Goal: Information Seeking & Learning: Learn about a topic

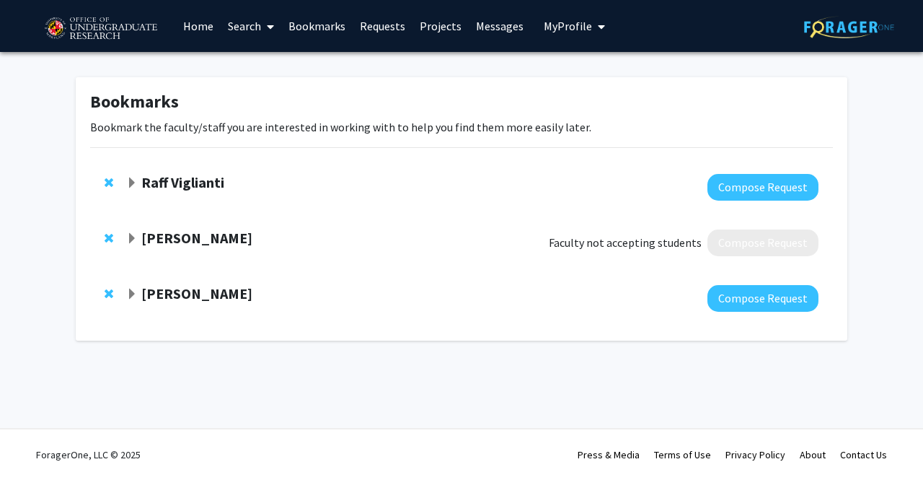
click at [108, 236] on span "Remove Steve Sin from bookmarks" at bounding box center [109, 238] width 9 height 12
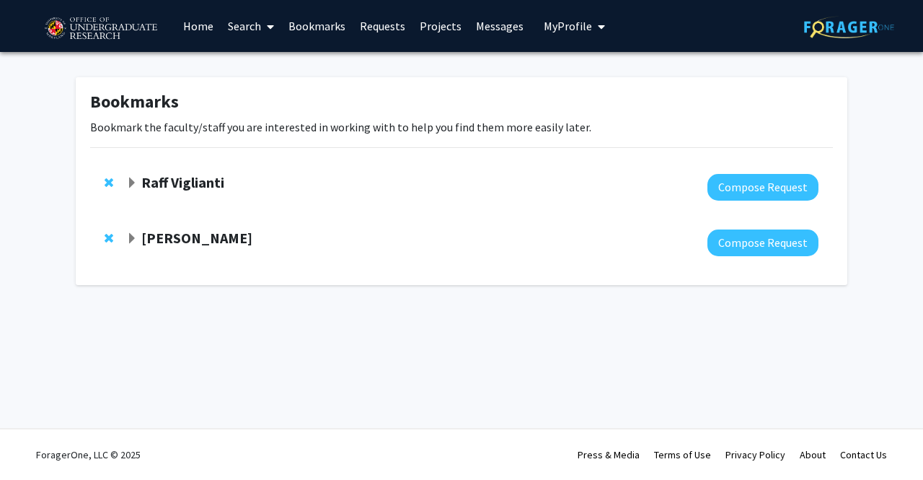
click at [207, 35] on link "Home" at bounding box center [198, 26] width 45 height 50
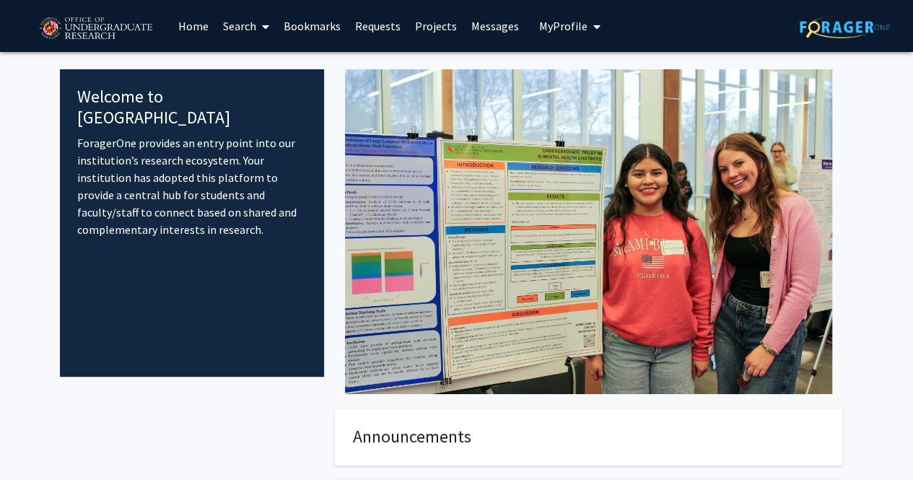
scroll to position [277, 0]
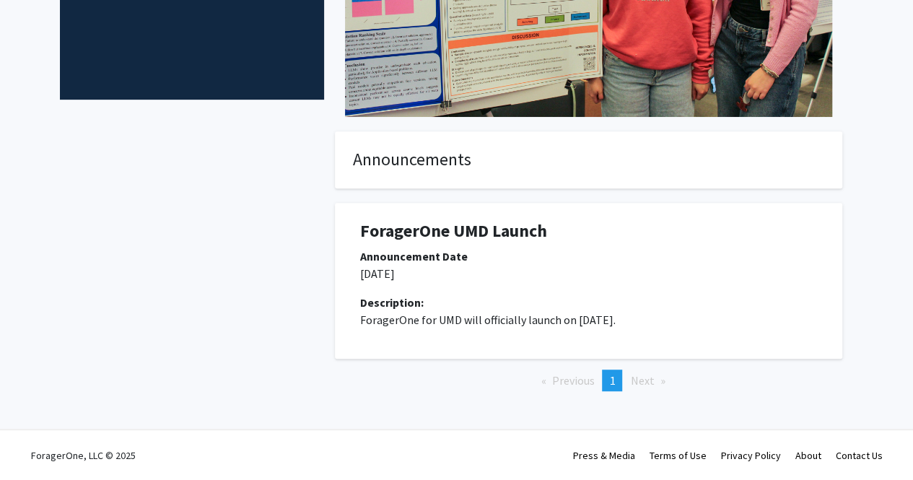
drag, startPoint x: 443, startPoint y: 210, endPoint x: 445, endPoint y: 234, distance: 24.6
click at [443, 221] on div "ForagerOne UMD Launch Announcement Date [DATE] Description: ForagerOne for UMD …" at bounding box center [588, 281] width 485 height 156
click at [445, 234] on h1 "ForagerOne UMD Launch" at bounding box center [588, 231] width 457 height 21
click at [439, 265] on p "[DATE]" at bounding box center [588, 273] width 457 height 17
click at [416, 322] on p "ForagerOne for UMD will officially launch on [DATE]." at bounding box center [588, 319] width 457 height 17
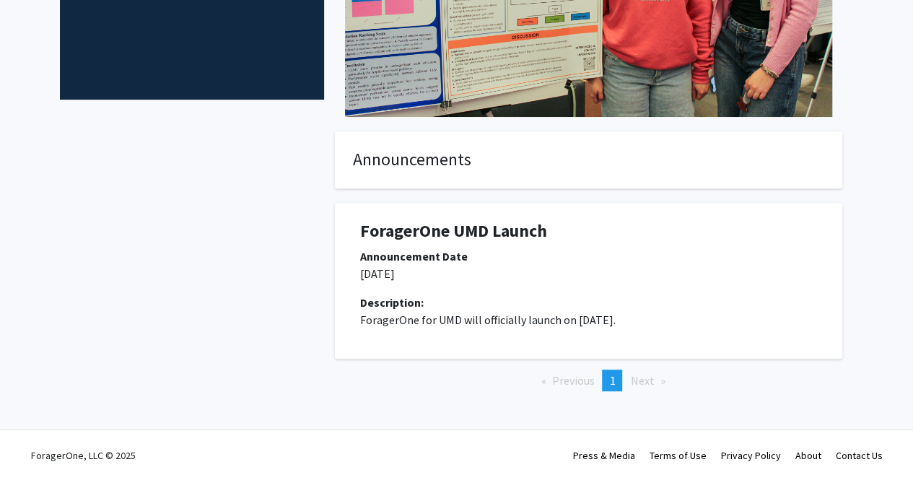
click at [555, 347] on div "ForagerOne UMD Launch Announcement Date [DATE] Description: ForagerOne for UMD …" at bounding box center [588, 281] width 485 height 156
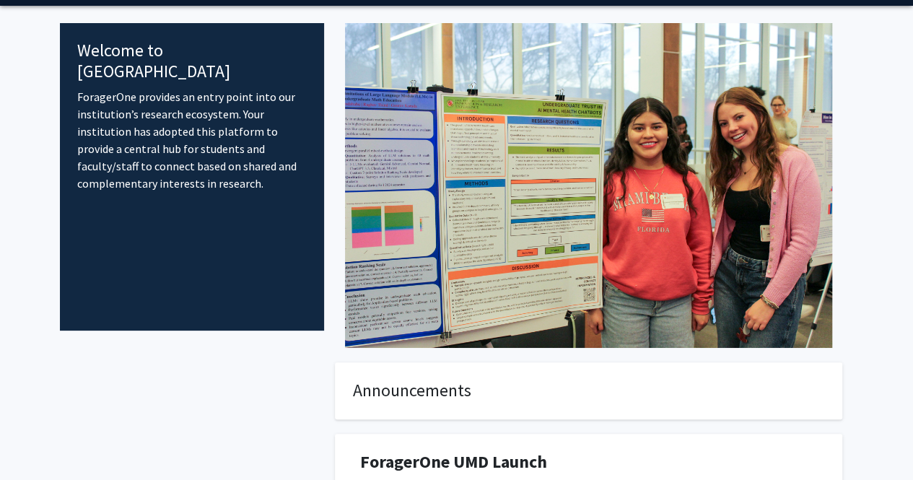
scroll to position [0, 0]
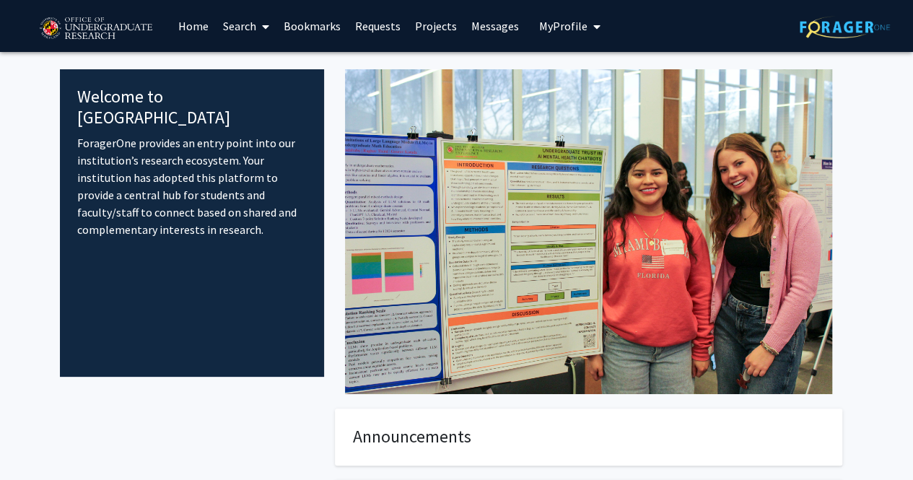
click at [242, 19] on link "Search" at bounding box center [246, 26] width 61 height 50
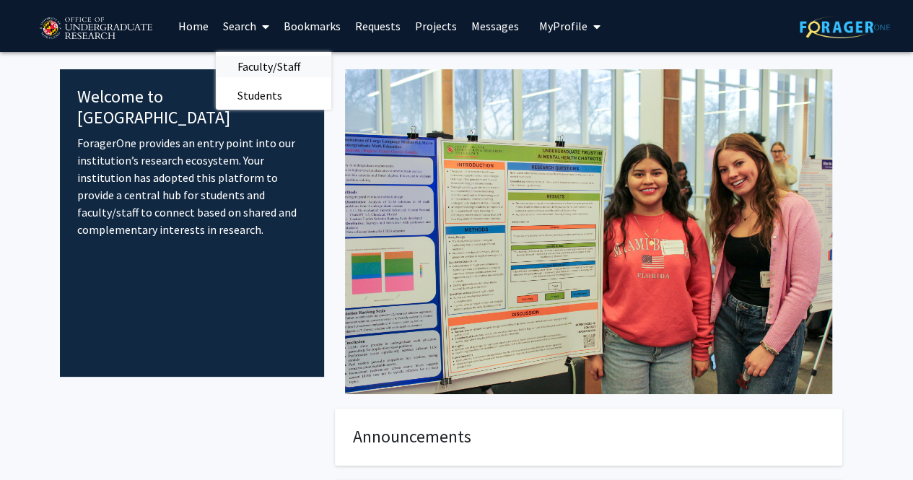
click at [271, 63] on span "Faculty/Staff" at bounding box center [269, 66] width 106 height 29
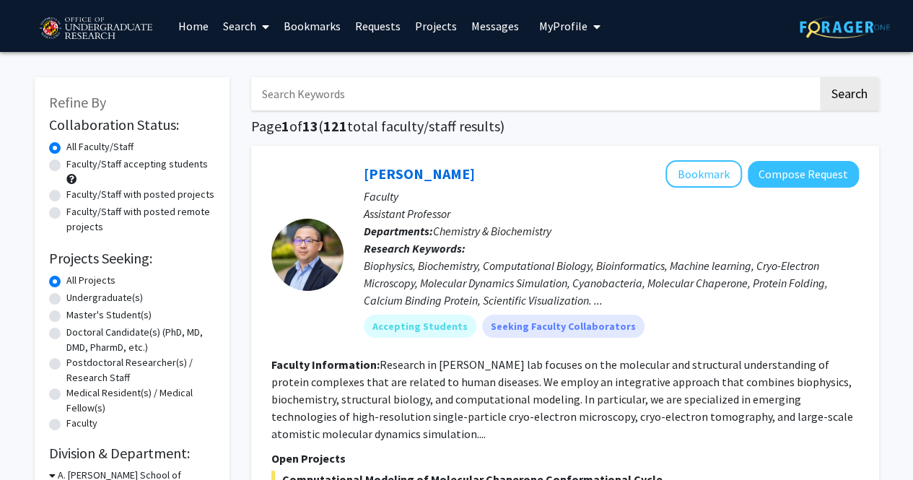
click at [239, 25] on link "Search" at bounding box center [246, 26] width 61 height 50
drag, startPoint x: 239, startPoint y: 25, endPoint x: 248, endPoint y: 90, distance: 66.2
click at [248, 90] on span "Students" at bounding box center [260, 95] width 88 height 29
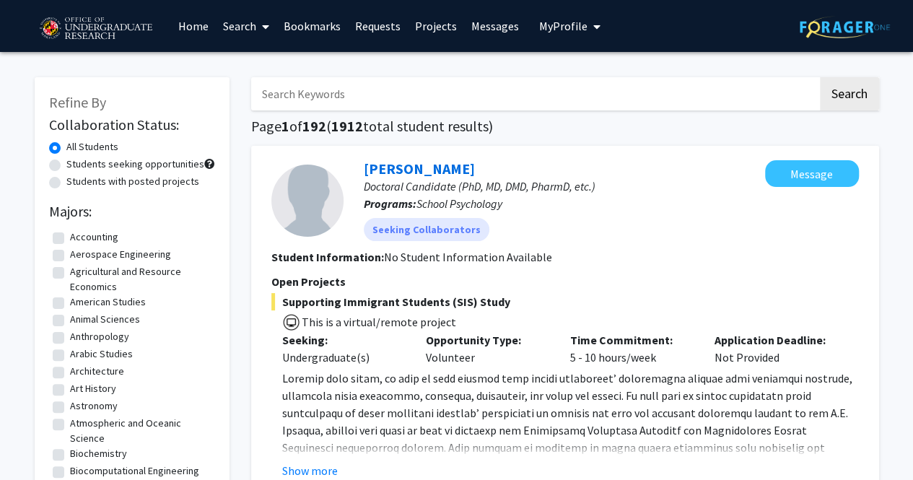
click at [66, 183] on label "Students with posted projects" at bounding box center [132, 181] width 133 height 15
click at [66, 183] on input "Students with posted projects" at bounding box center [70, 178] width 9 height 9
radio input "true"
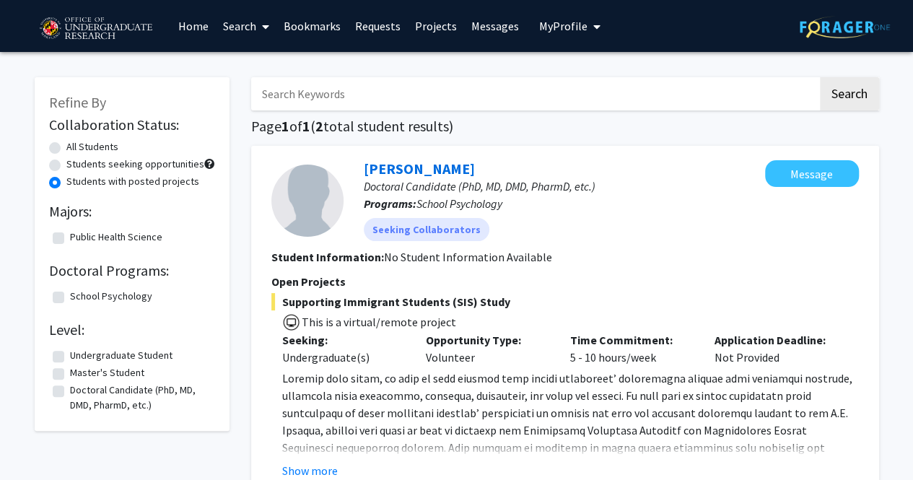
click at [66, 185] on label "Students with posted projects" at bounding box center [132, 181] width 133 height 15
click at [66, 183] on input "Students with posted projects" at bounding box center [70, 178] width 9 height 9
click at [66, 185] on label "Students with posted projects" at bounding box center [132, 181] width 133 height 15
click at [66, 183] on input "Students with posted projects" at bounding box center [70, 178] width 9 height 9
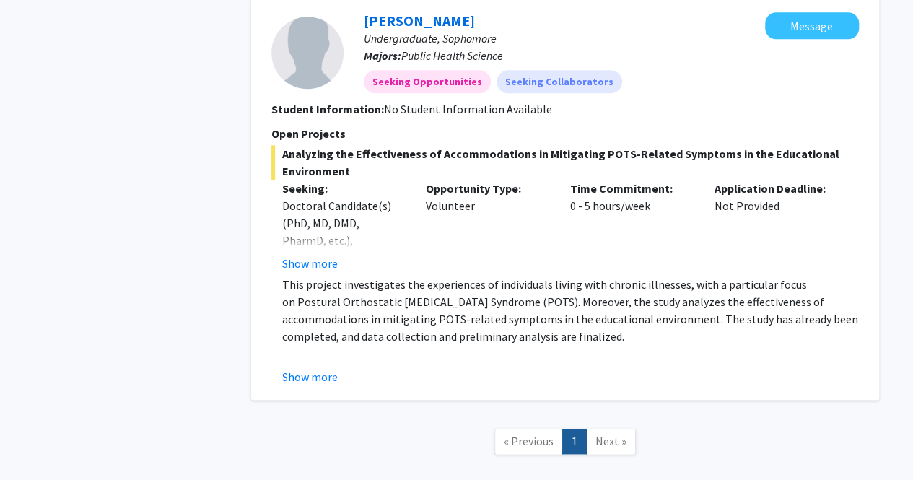
scroll to position [717, 0]
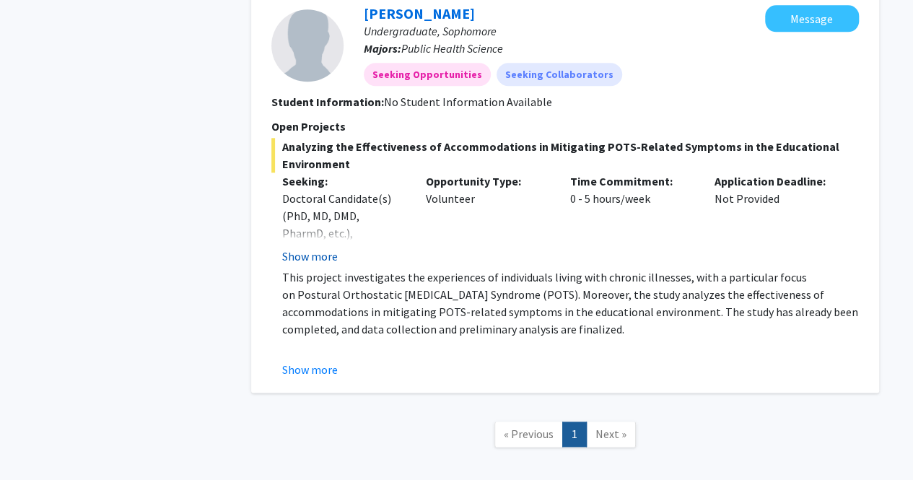
click at [315, 259] on button "Show more" at bounding box center [310, 255] width 56 height 17
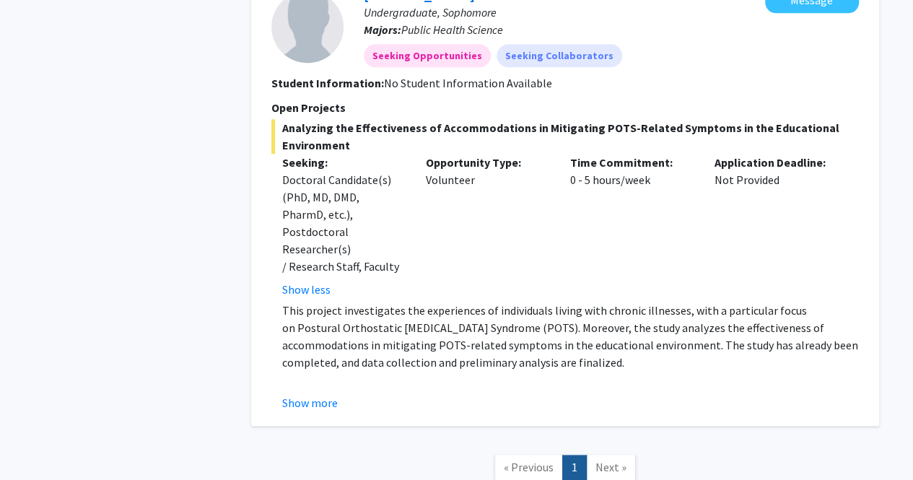
scroll to position [789, 0]
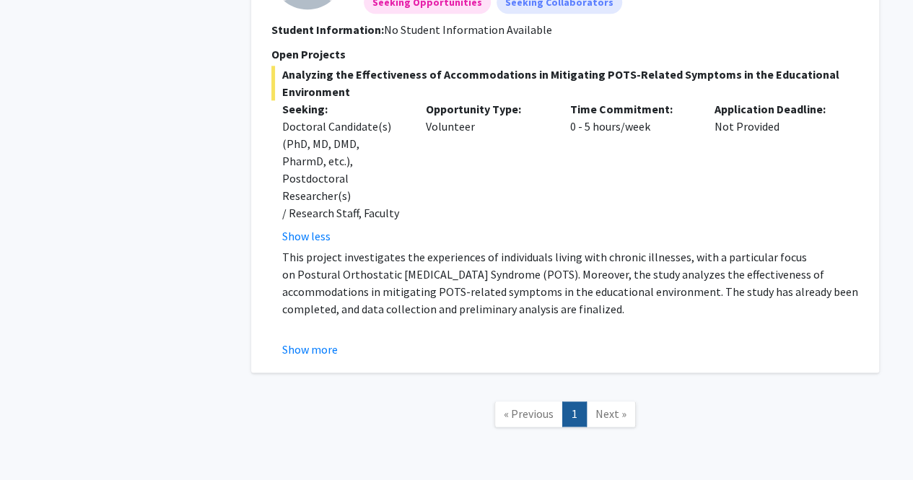
click at [592, 404] on link "Next »" at bounding box center [611, 413] width 50 height 25
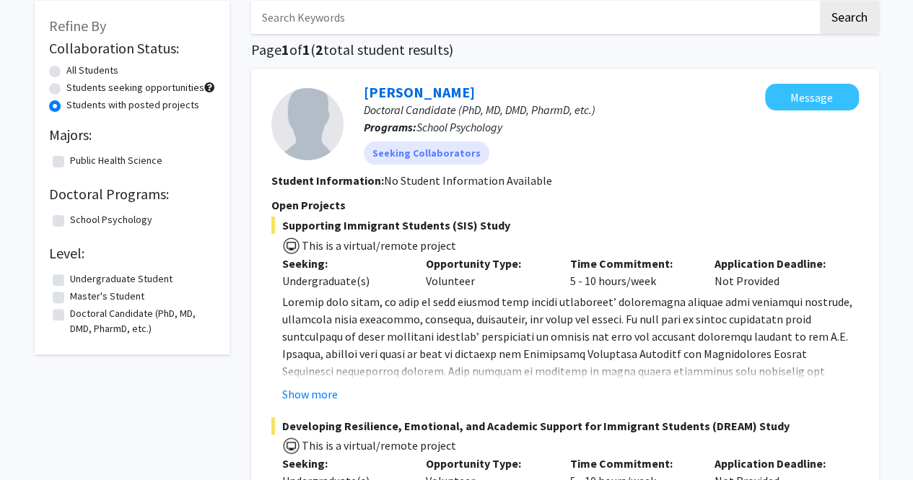
scroll to position [0, 0]
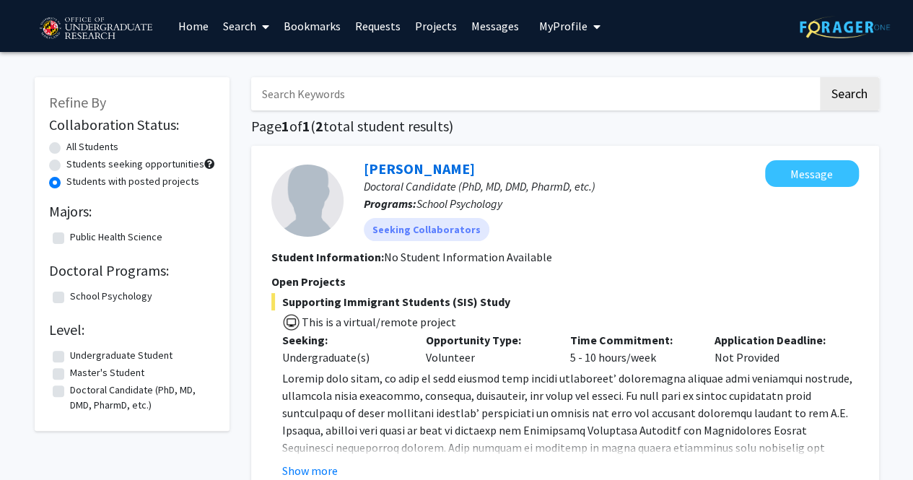
click at [255, 32] on link "Search" at bounding box center [246, 26] width 61 height 50
click at [267, 67] on span "Faculty/Staff" at bounding box center [269, 66] width 106 height 29
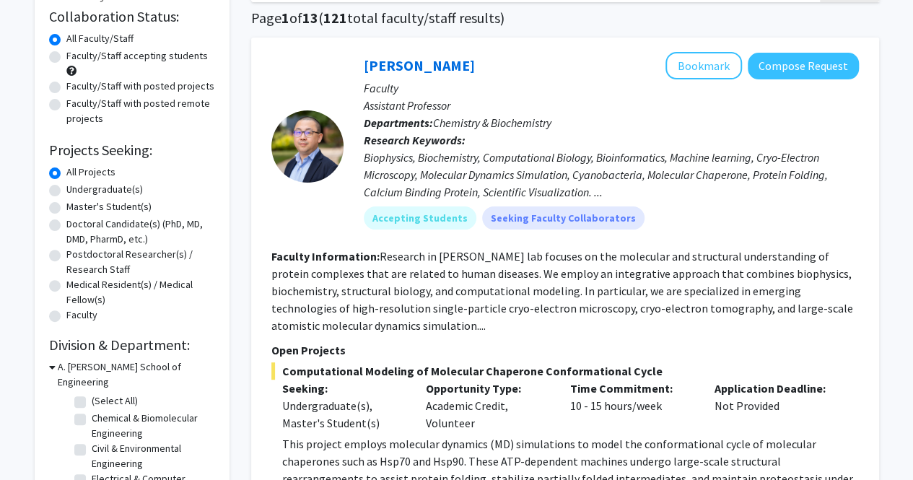
scroll to position [144, 0]
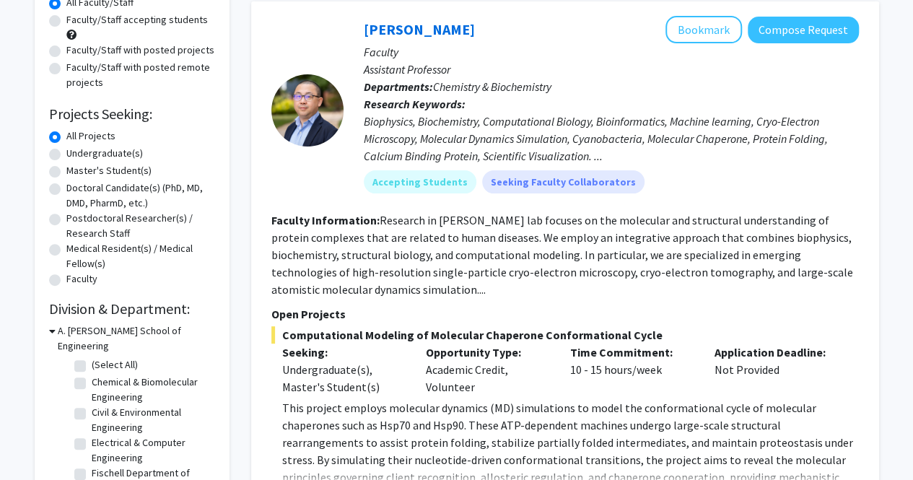
click at [66, 154] on label "Undergraduate(s)" at bounding box center [104, 153] width 76 height 15
click at [66, 154] on input "Undergraduate(s)" at bounding box center [70, 150] width 9 height 9
radio input "true"
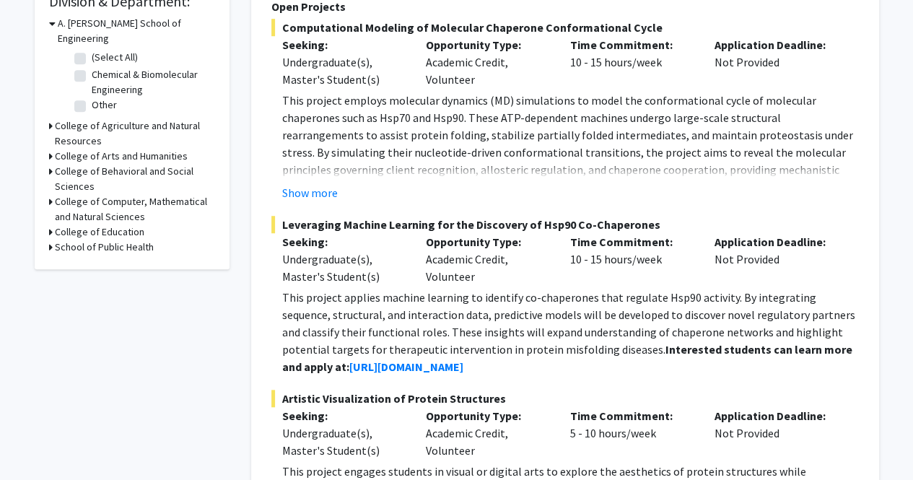
scroll to position [433, 0]
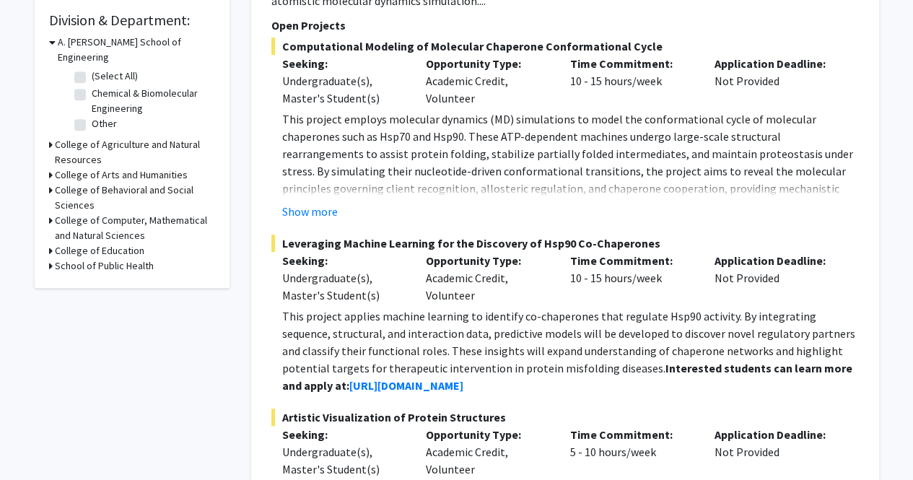
click at [49, 213] on icon at bounding box center [51, 220] width 4 height 15
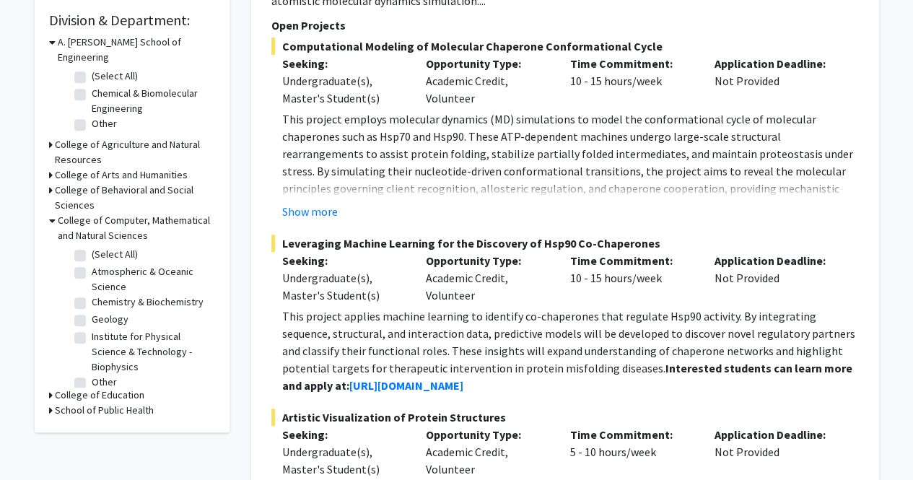
click at [61, 38] on h3 "A. [PERSON_NAME] School of Engineering" at bounding box center [136, 50] width 157 height 30
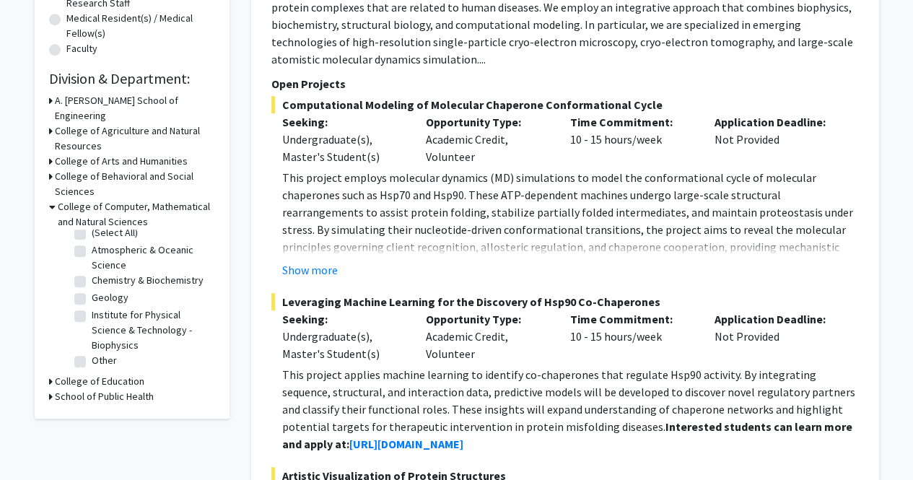
scroll to position [361, 0]
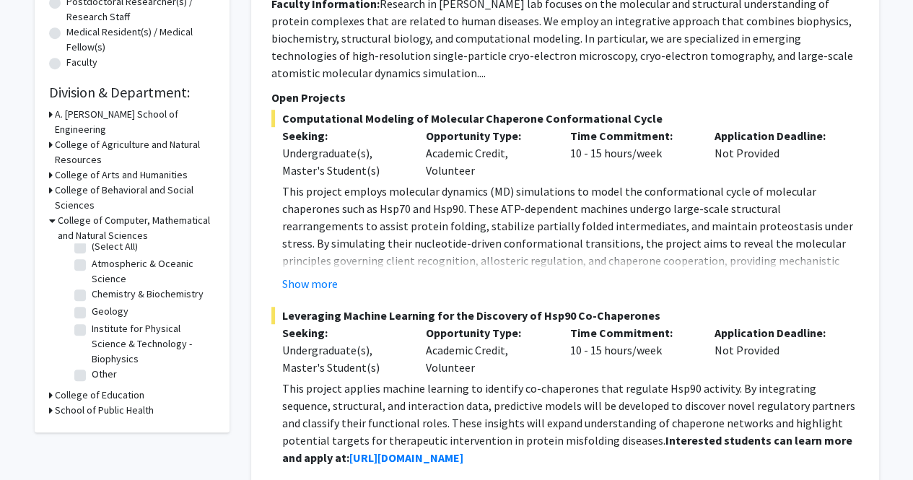
click at [61, 214] on h3 "College of Computer, Mathematical and Natural Sciences" at bounding box center [136, 228] width 157 height 30
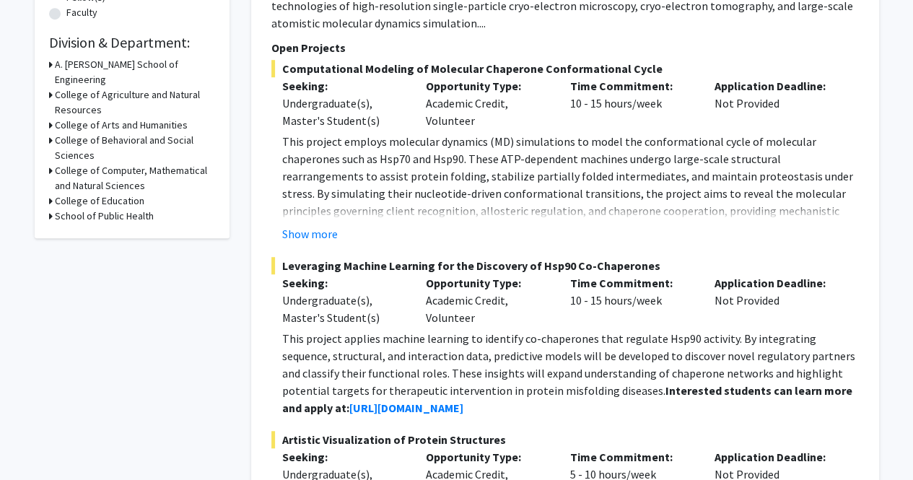
scroll to position [433, 0]
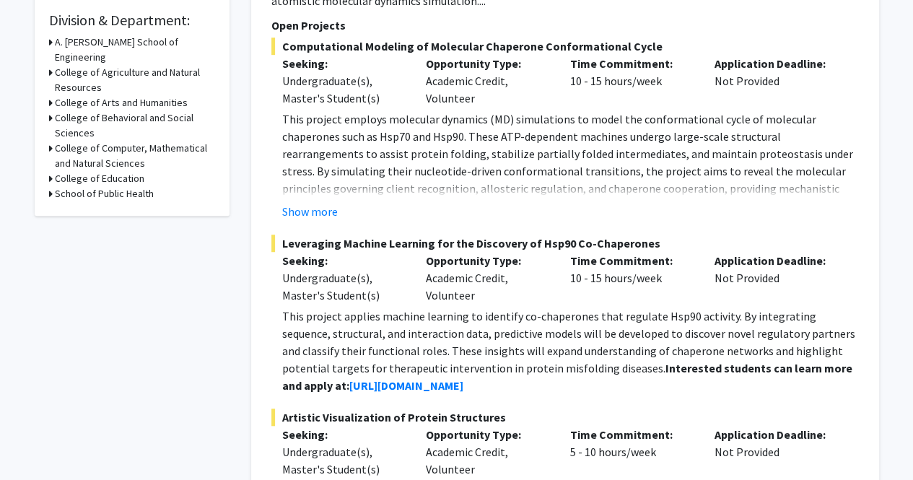
drag, startPoint x: 515, startPoint y: 337, endPoint x: 505, endPoint y: 334, distance: 10.5
click at [515, 337] on p "This project applies machine learning to identify co-chaperones that regulate H…" at bounding box center [570, 350] width 576 height 87
click at [504, 334] on p "This project applies machine learning to identify co-chaperones that regulate H…" at bounding box center [570, 350] width 576 height 87
click at [503, 331] on p "This project applies machine learning to identify co-chaperones that regulate H…" at bounding box center [570, 350] width 576 height 87
click at [647, 359] on p "This project applies machine learning to identify co-chaperones that regulate H…" at bounding box center [570, 350] width 576 height 87
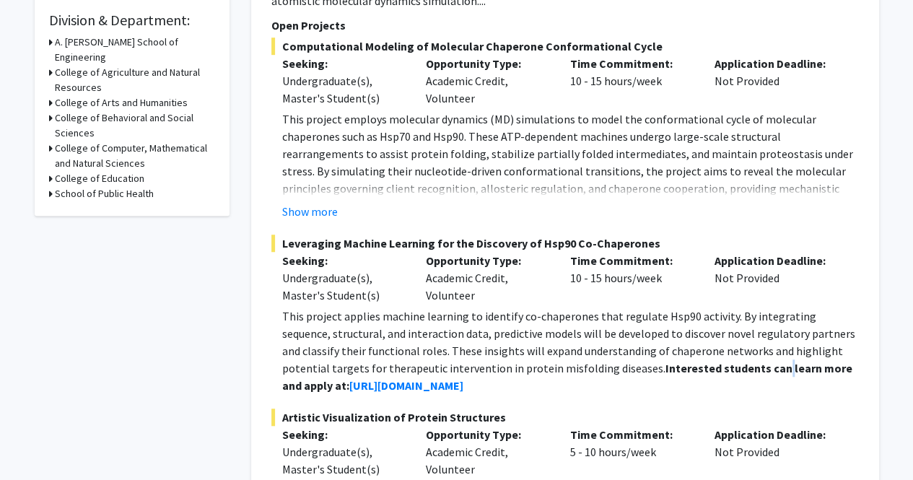
click at [687, 362] on strong "Interested students can learn more and apply at:" at bounding box center [567, 377] width 570 height 32
click at [705, 366] on strong "Interested students can learn more and apply at:" at bounding box center [567, 377] width 570 height 32
click at [724, 367] on strong "Interested students can learn more and apply at:" at bounding box center [567, 377] width 570 height 32
click at [659, 387] on p "This project applies machine learning to identify co-chaperones that regulate H…" at bounding box center [570, 350] width 576 height 87
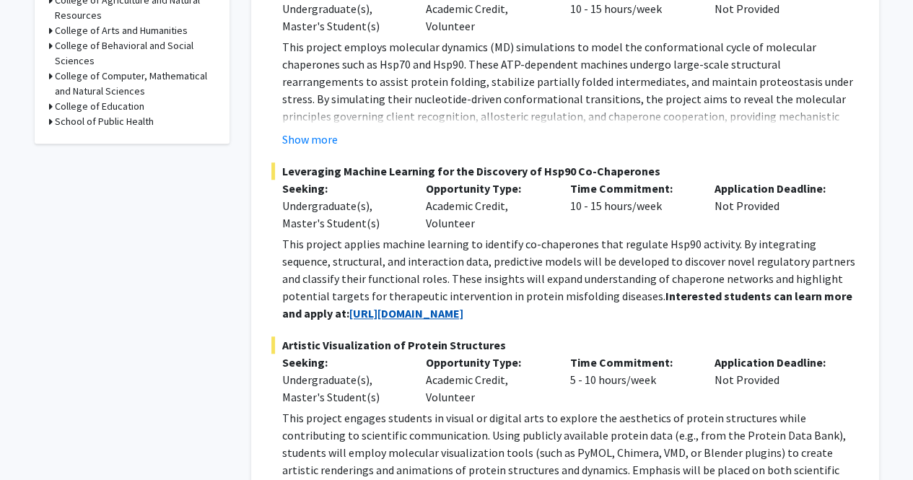
click at [403, 309] on strong "[URL][DOMAIN_NAME]" at bounding box center [406, 313] width 114 height 14
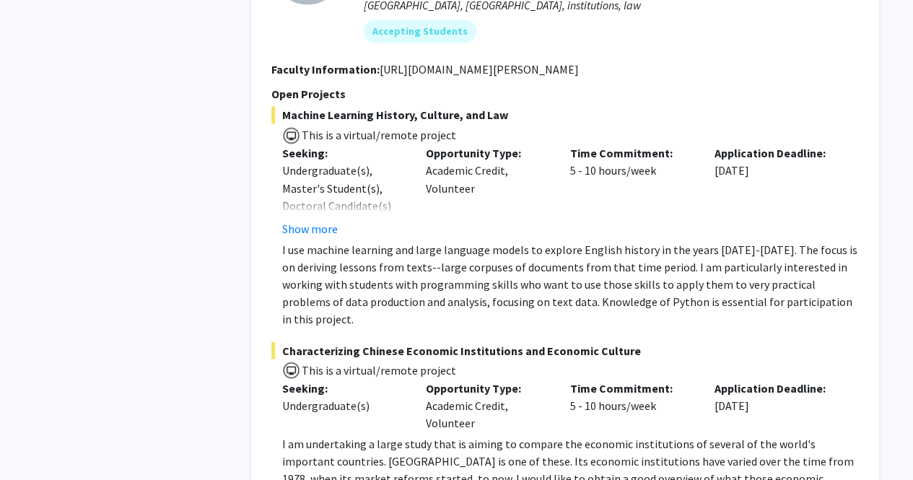
scroll to position [1154, 0]
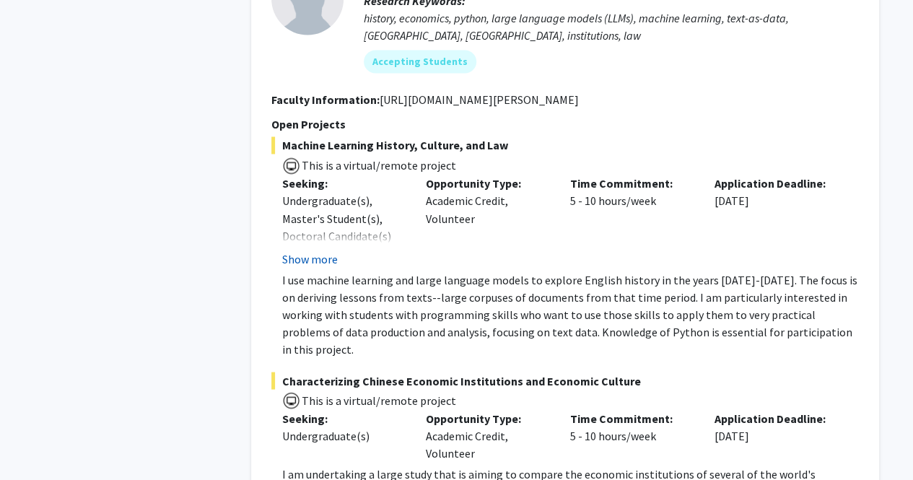
click at [325, 258] on button "Show more" at bounding box center [310, 258] width 56 height 17
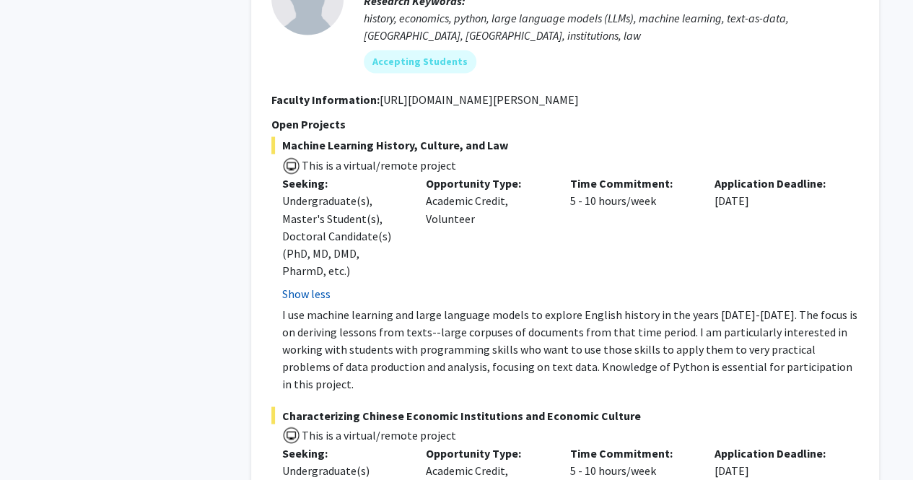
click at [328, 298] on button "Show less" at bounding box center [306, 292] width 48 height 17
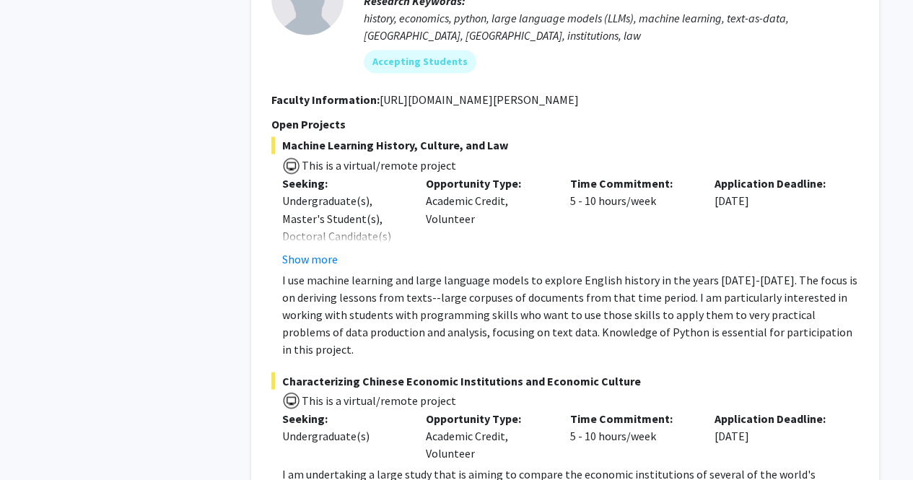
drag, startPoint x: 579, startPoint y: 99, endPoint x: 488, endPoint y: 107, distance: 91.3
click at [488, 107] on section "Faculty Information: [URL][DOMAIN_NAME][PERSON_NAME]" at bounding box center [564, 99] width 587 height 17
click at [577, 94] on section "Faculty Information: [URL][DOMAIN_NAME][PERSON_NAME]" at bounding box center [564, 99] width 587 height 17
click at [602, 90] on fg-search-faculty "[PERSON_NAME] Bookmark Compose Request Faculty Professor Departments: Economics…" at bounding box center [564, 243] width 587 height 661
click at [612, 92] on section "Faculty Information: [URL][DOMAIN_NAME][PERSON_NAME]" at bounding box center [564, 99] width 587 height 17
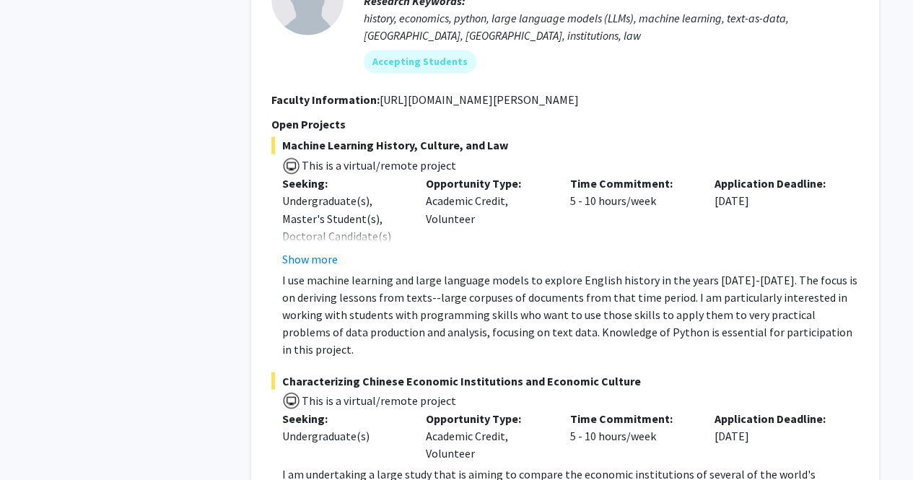
click at [591, 139] on span "Machine Learning History, Culture, and Law" at bounding box center [564, 144] width 587 height 17
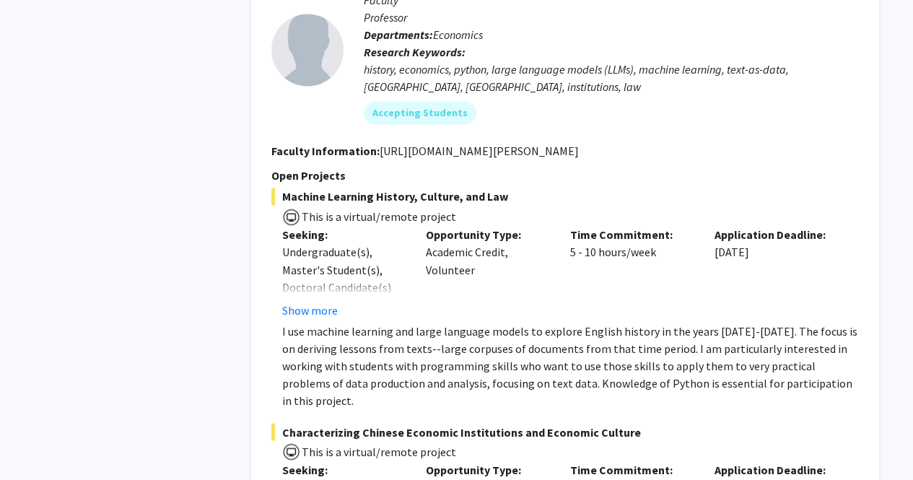
scroll to position [1010, 0]
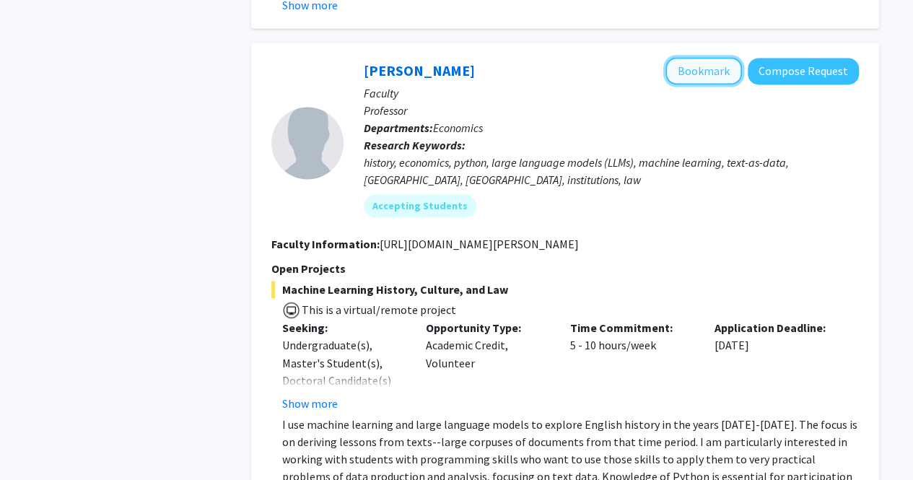
click at [724, 64] on button "Bookmark" at bounding box center [703, 70] width 76 height 27
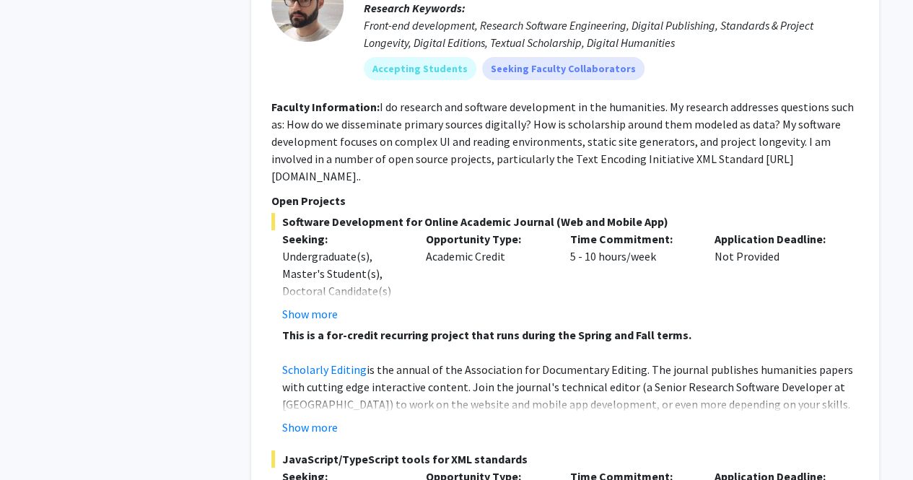
scroll to position [2597, 0]
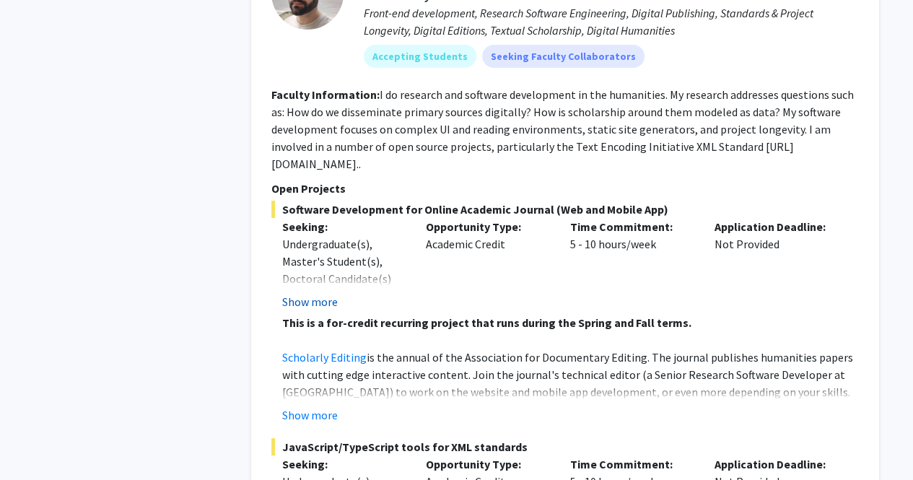
click at [319, 293] on button "Show more" at bounding box center [310, 301] width 56 height 17
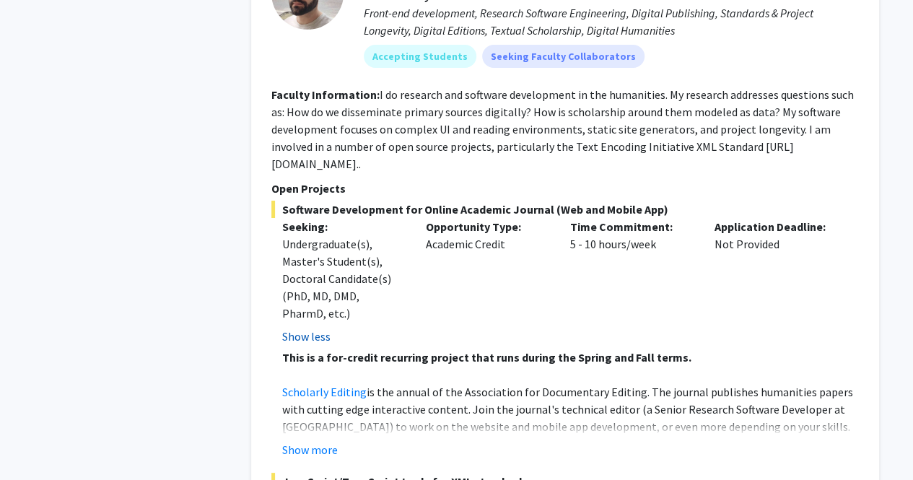
click at [313, 327] on button "Show less" at bounding box center [306, 335] width 48 height 17
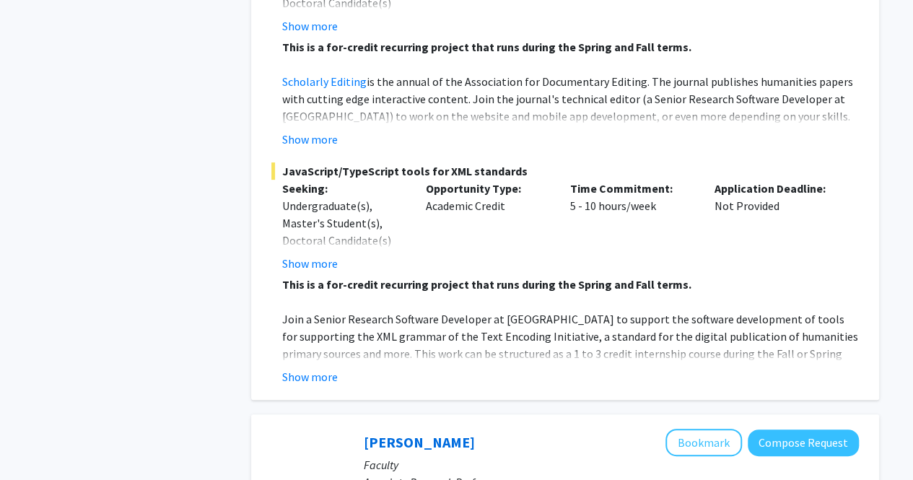
scroll to position [2885, 0]
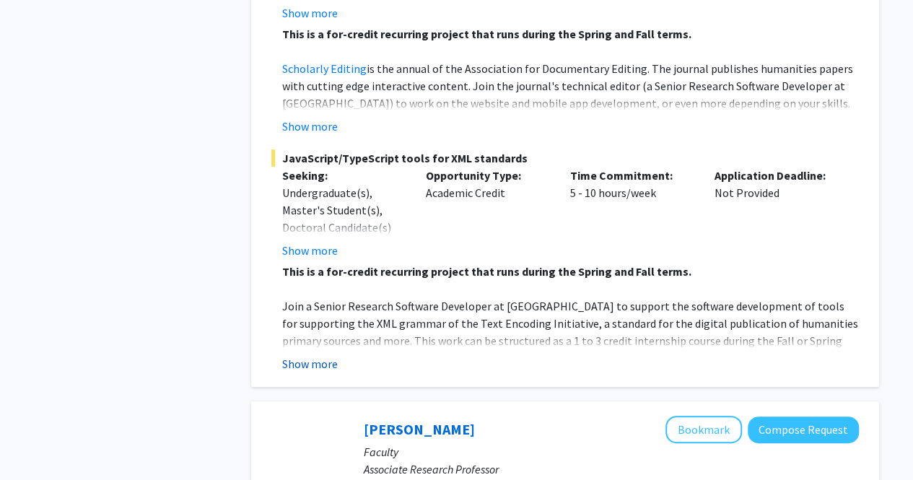
click at [330, 355] on button "Show more" at bounding box center [310, 363] width 56 height 17
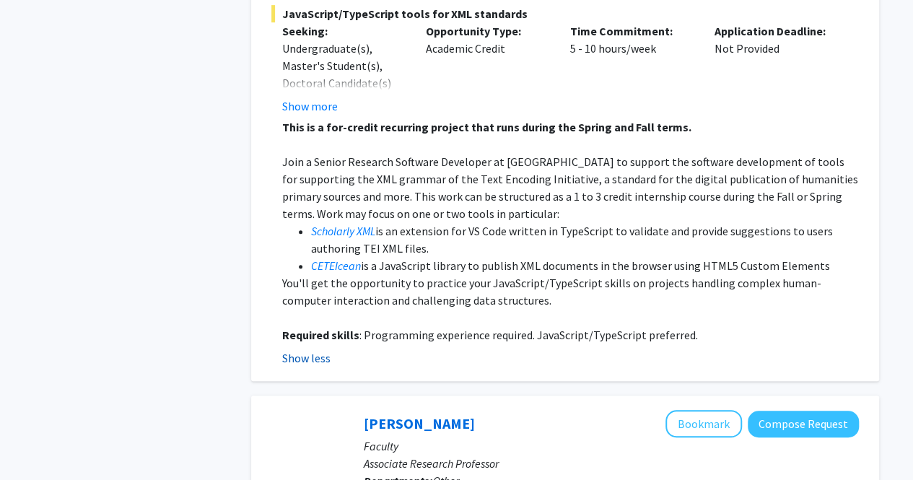
click at [315, 349] on button "Show less" at bounding box center [306, 357] width 48 height 17
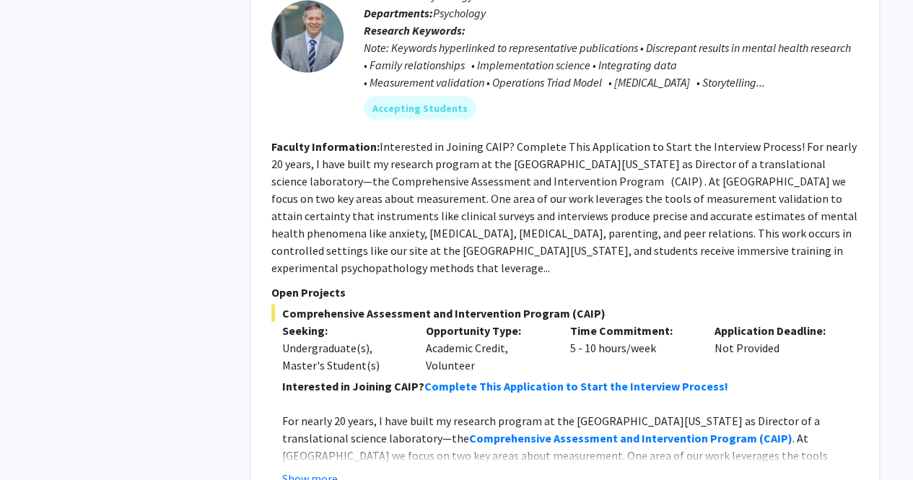
scroll to position [4184, 0]
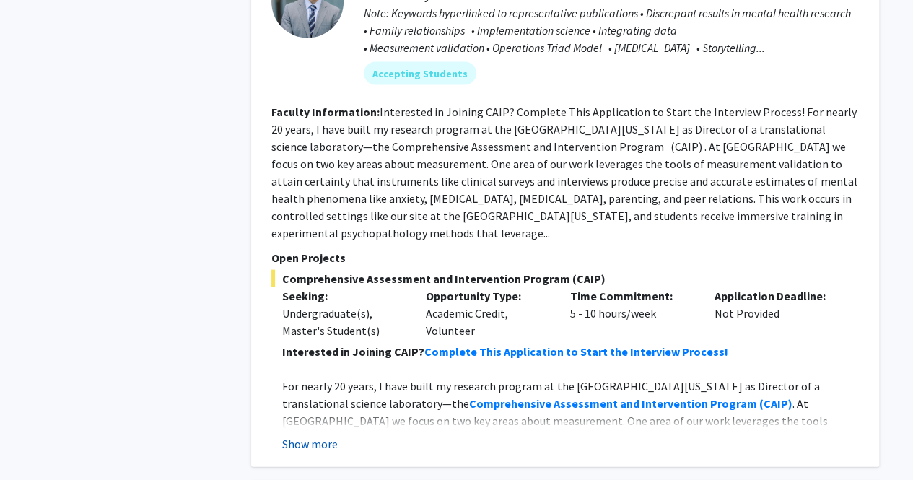
click at [319, 435] on button "Show more" at bounding box center [310, 443] width 56 height 17
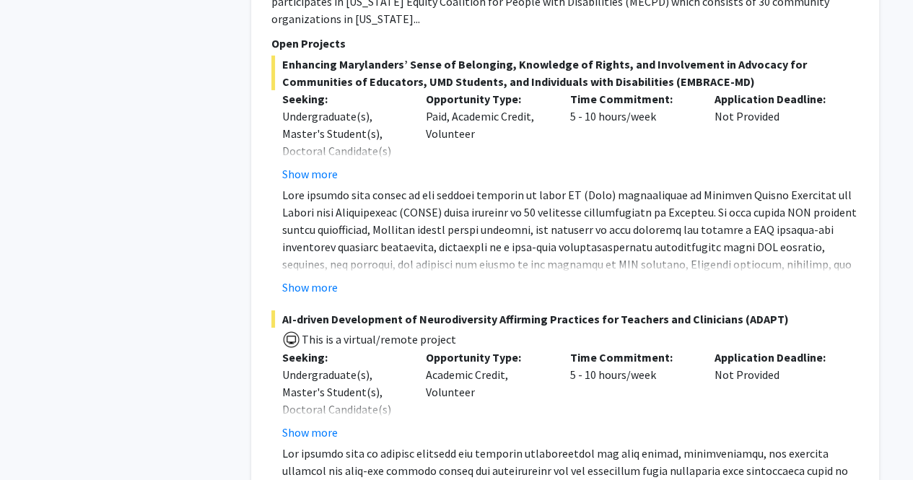
scroll to position [5266, 0]
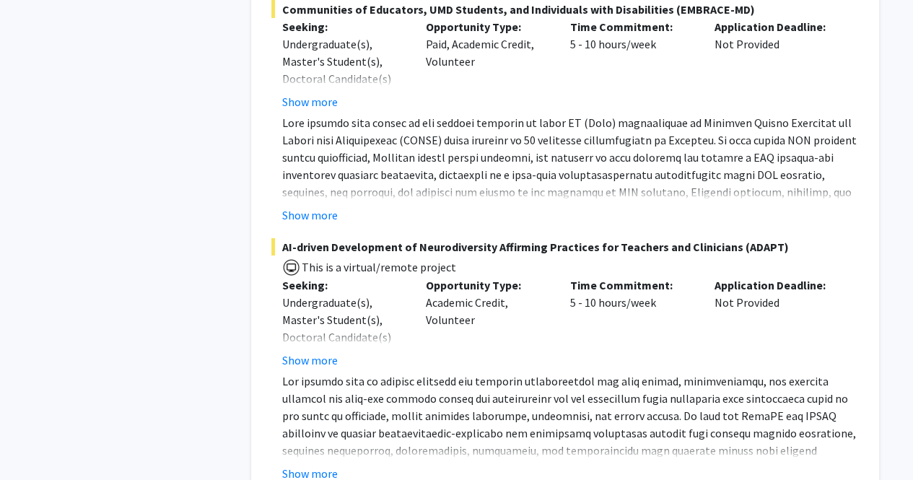
click at [338, 390] on fg-read-more "Interns in the lab are expected to work at least 6 hours/week for 1 academic ye…" at bounding box center [564, 427] width 587 height 110
click at [323, 465] on button "Show more" at bounding box center [310, 473] width 56 height 17
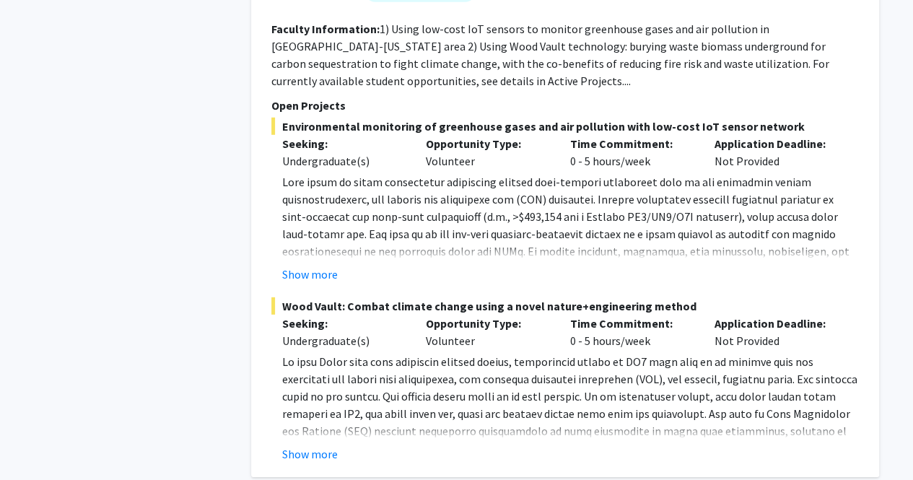
scroll to position [7483, 0]
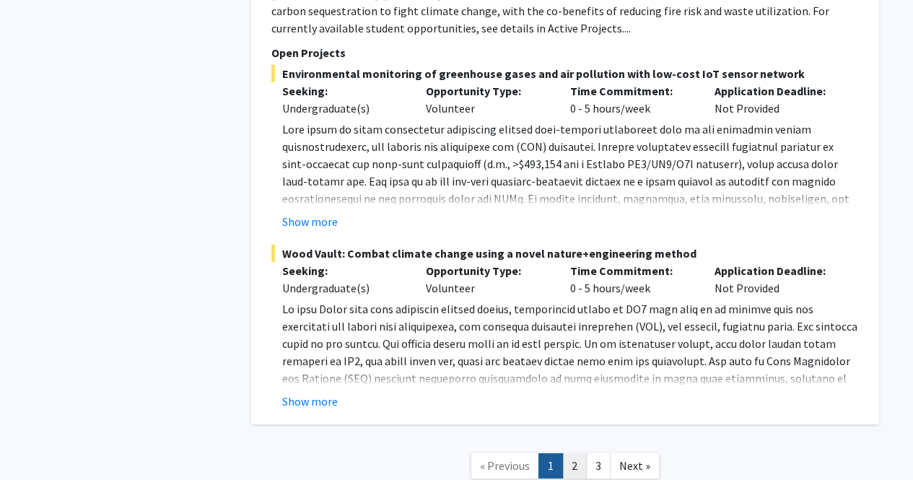
click at [564, 453] on link "2" at bounding box center [574, 465] width 25 height 25
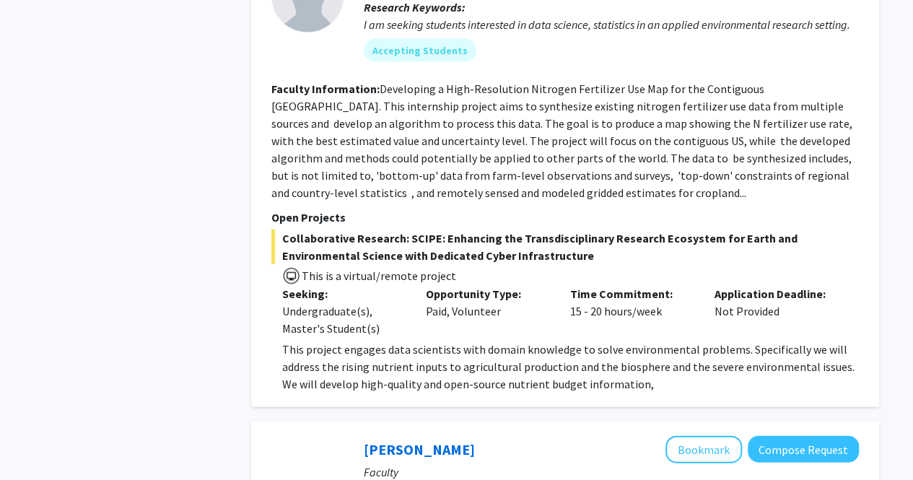
scroll to position [1443, 0]
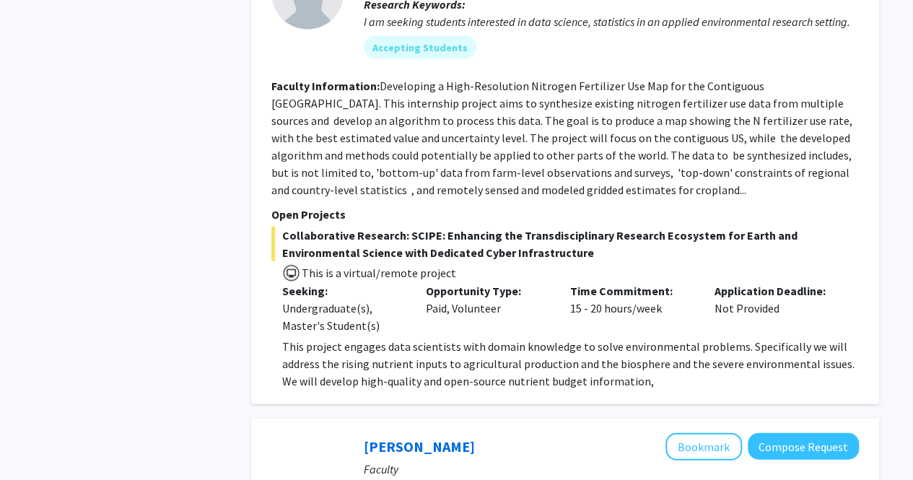
click at [362, 227] on span "Collaborative Research: SCIPE: Enhancing the Transdisciplinary Research Ecosyst…" at bounding box center [564, 244] width 587 height 35
click at [430, 227] on span "Collaborative Research: SCIPE: Enhancing the Transdisciplinary Research Ecosyst…" at bounding box center [564, 244] width 587 height 35
click at [500, 227] on span "Collaborative Research: SCIPE: Enhancing the Transdisciplinary Research Ecosyst…" at bounding box center [564, 244] width 587 height 35
click at [565, 227] on span "Collaborative Research: SCIPE: Enhancing the Transdisciplinary Research Ecosyst…" at bounding box center [564, 244] width 587 height 35
click at [564, 227] on span "Collaborative Research: SCIPE: Enhancing the Transdisciplinary Research Ecosyst…" at bounding box center [564, 244] width 587 height 35
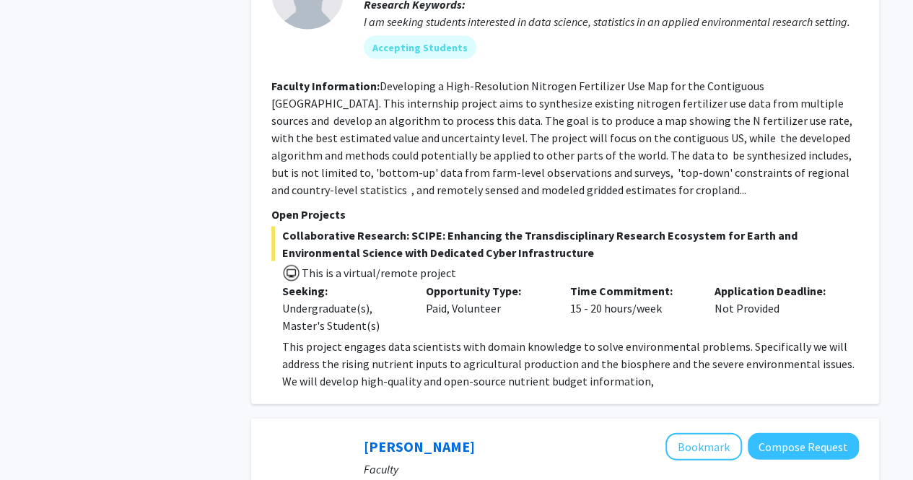
click at [525, 227] on span "Collaborative Research: SCIPE: Enhancing the Transdisciplinary Research Ecosyst…" at bounding box center [564, 244] width 587 height 35
drag, startPoint x: 492, startPoint y: 208, endPoint x: 424, endPoint y: 208, distance: 67.8
click at [424, 227] on span "Collaborative Research: SCIPE: Enhancing the Transdisciplinary Research Ecosyst…" at bounding box center [564, 244] width 587 height 35
click at [476, 227] on span "Collaborative Research: SCIPE: Enhancing the Transdisciplinary Research Ecosyst…" at bounding box center [564, 244] width 587 height 35
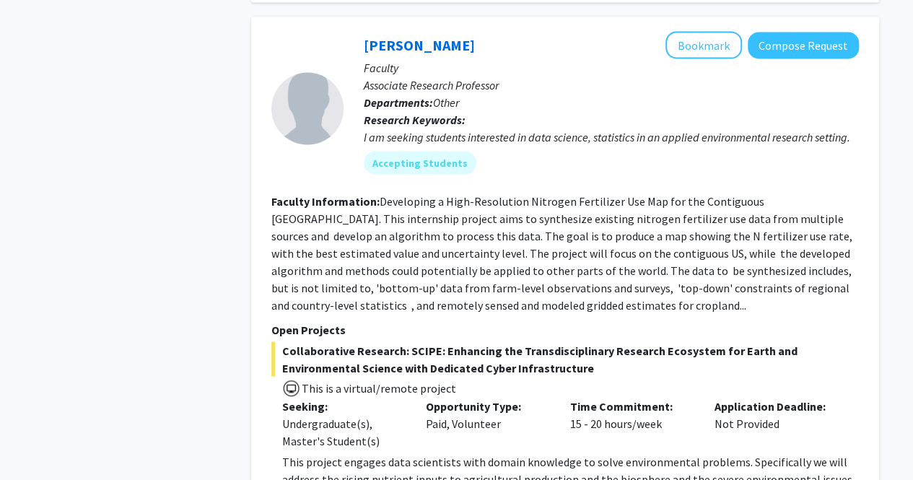
scroll to position [1298, 0]
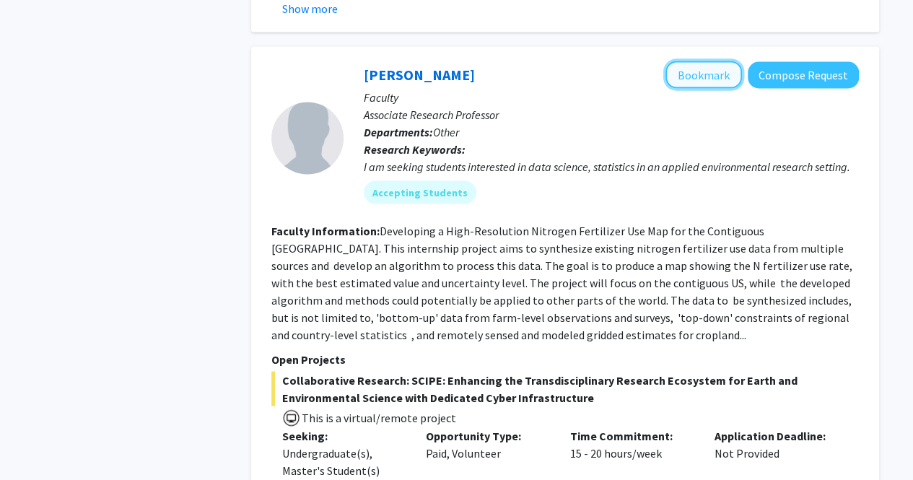
click at [710, 61] on button "Bookmark" at bounding box center [703, 74] width 76 height 27
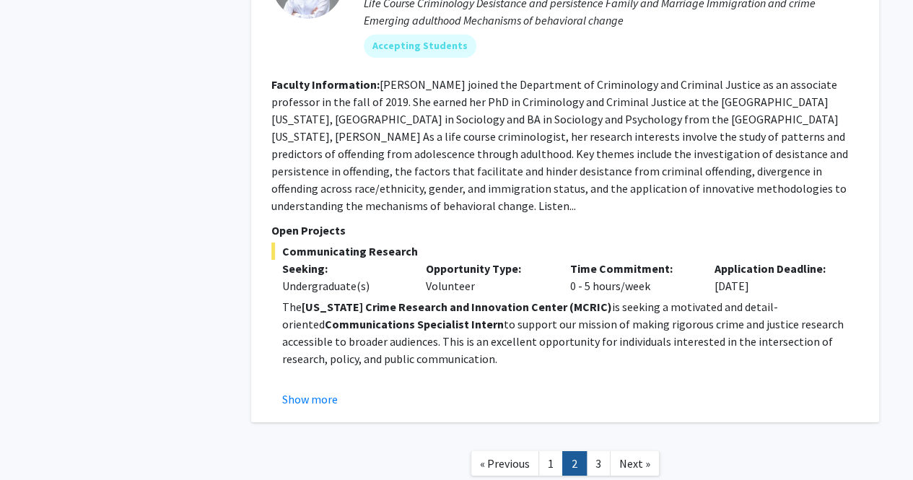
scroll to position [5093, 0]
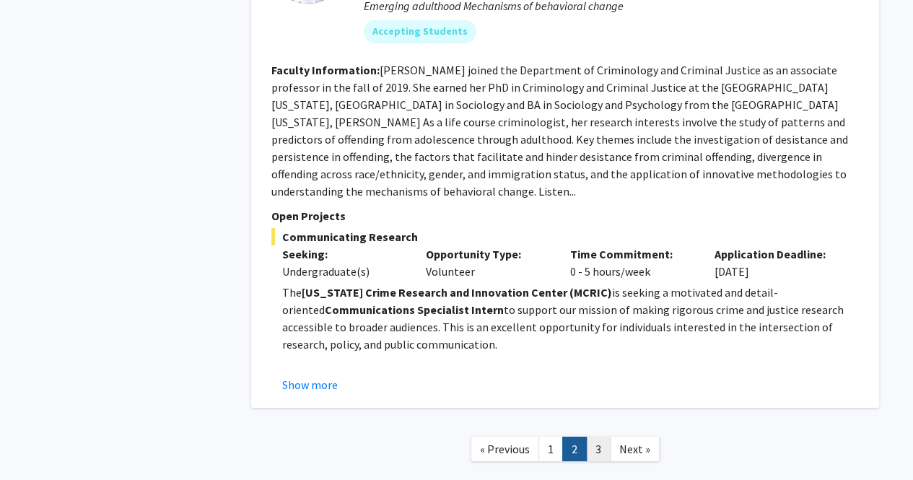
click at [593, 436] on link "3" at bounding box center [598, 448] width 25 height 25
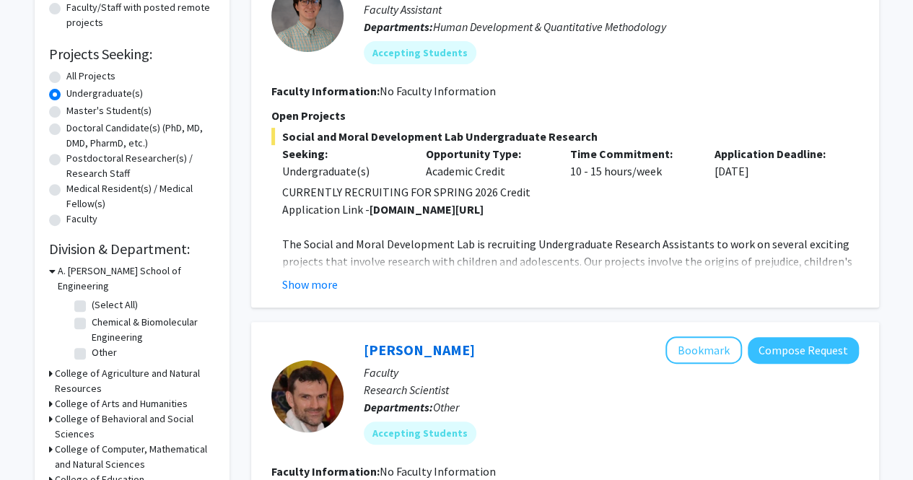
scroll to position [289, 0]
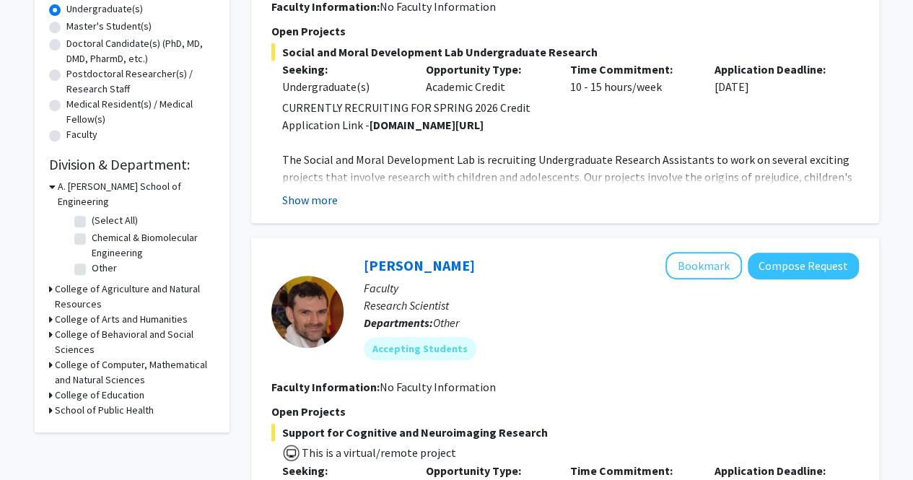
click at [326, 203] on button "Show more" at bounding box center [310, 199] width 56 height 17
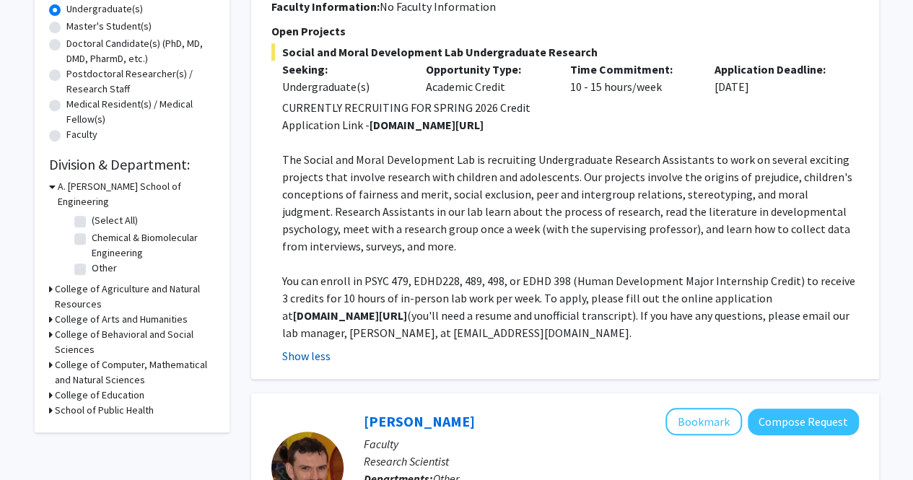
click at [320, 348] on button "Show less" at bounding box center [306, 355] width 48 height 17
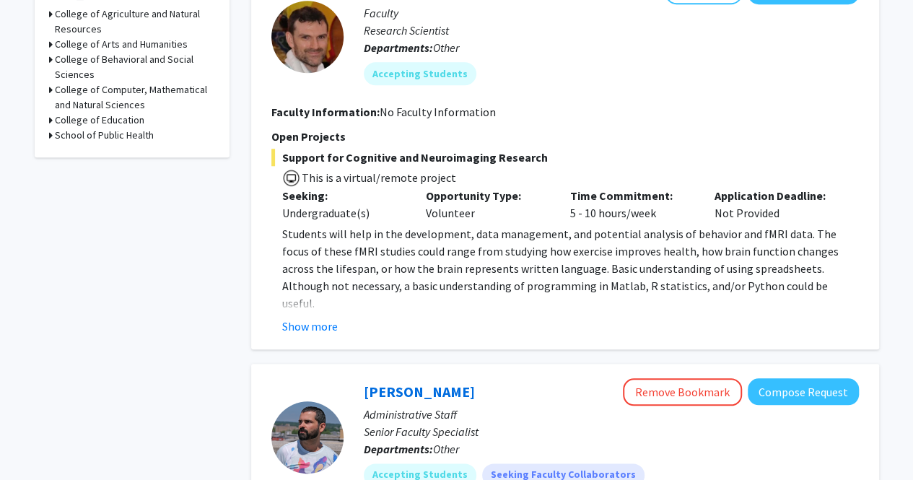
scroll to position [577, 0]
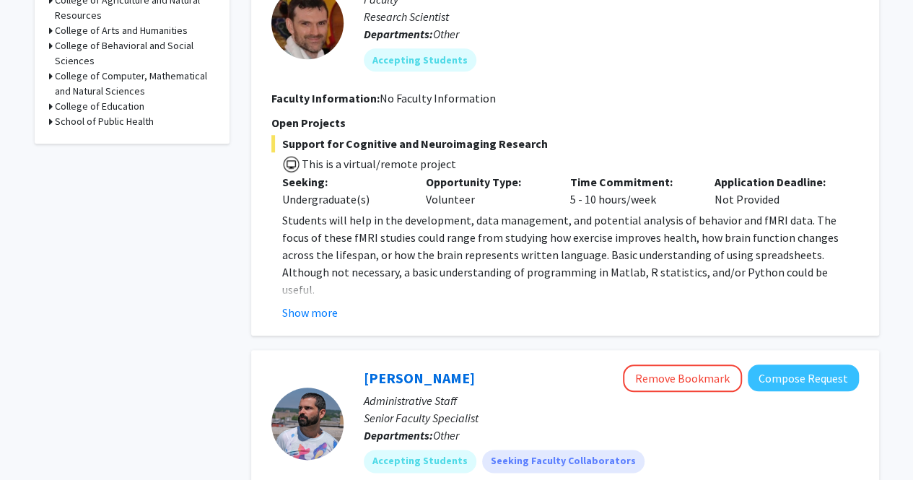
click at [308, 319] on button "Show more" at bounding box center [310, 312] width 56 height 17
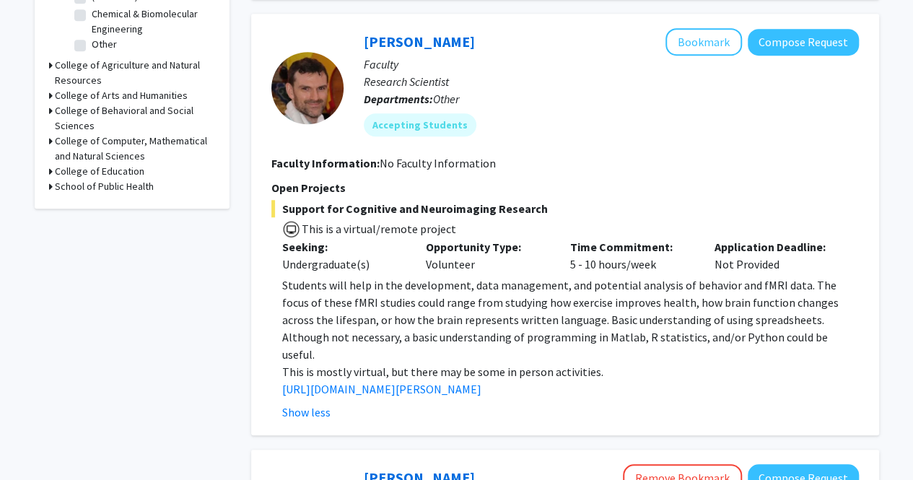
scroll to position [433, 0]
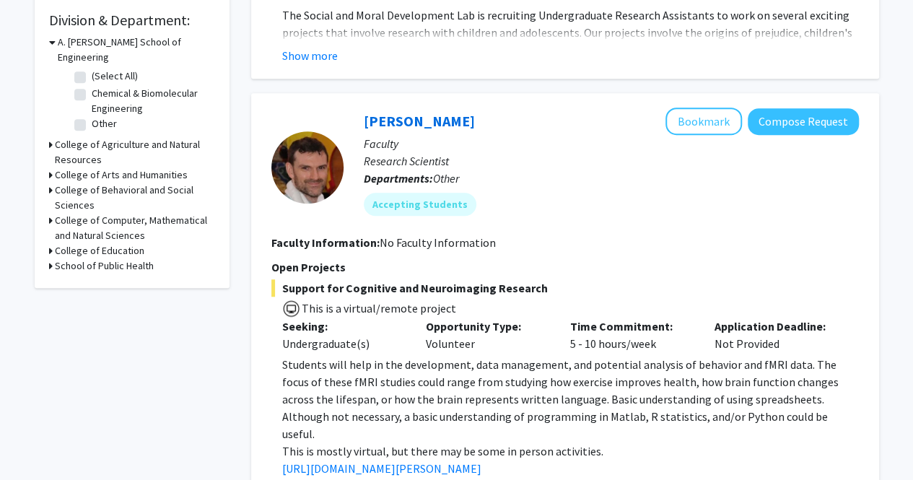
click at [675, 140] on p "Faculty" at bounding box center [611, 143] width 495 height 17
click at [714, 118] on button "Bookmark" at bounding box center [703, 120] width 76 height 27
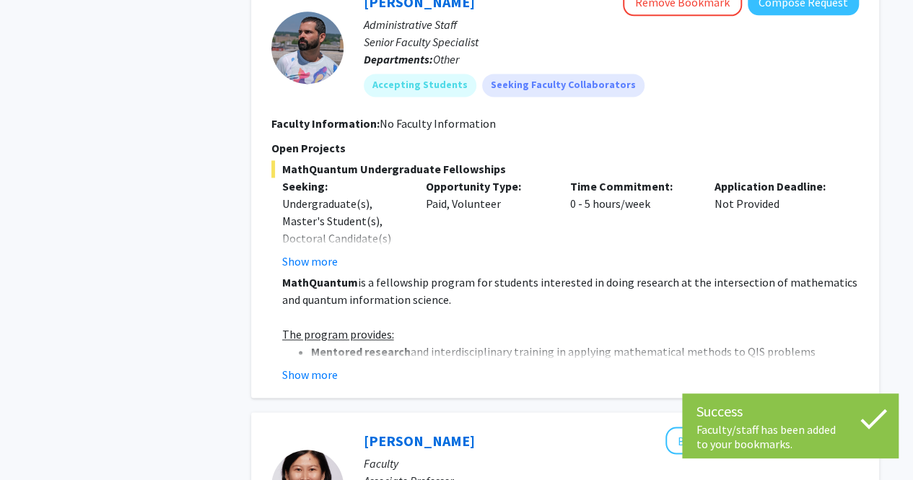
scroll to position [1010, 0]
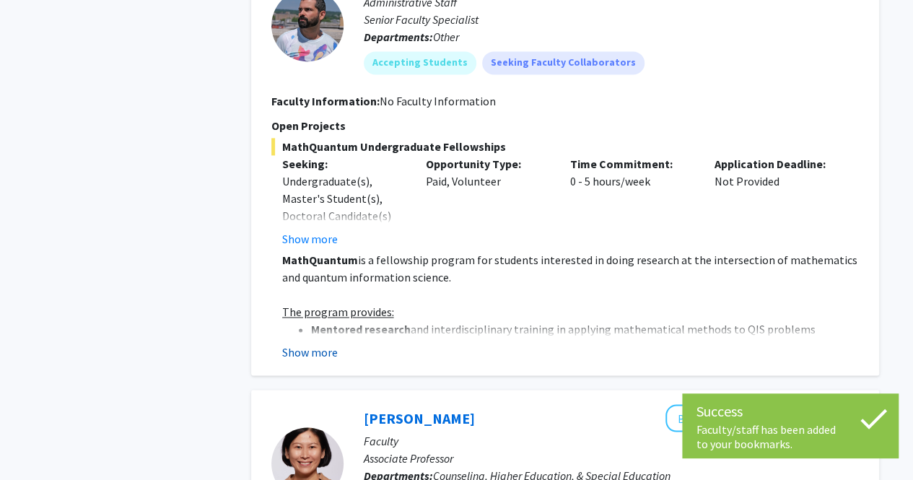
click at [323, 343] on button "Show more" at bounding box center [310, 351] width 56 height 17
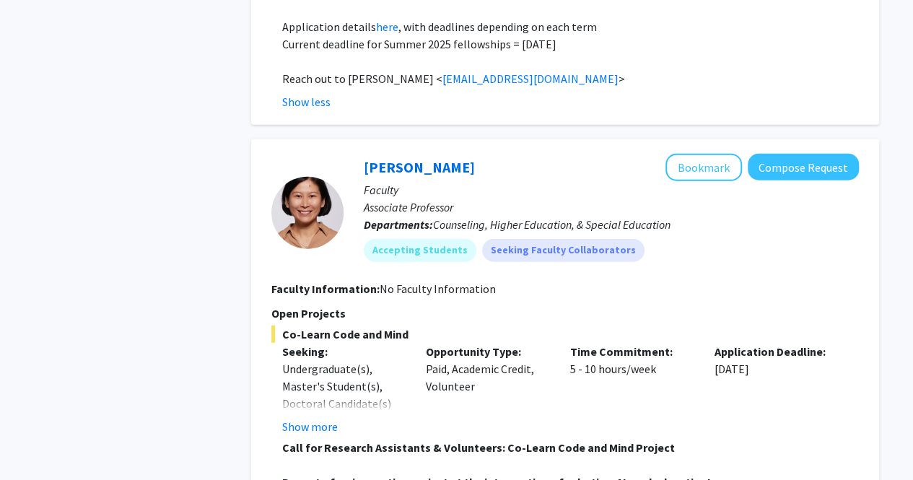
scroll to position [2020, 0]
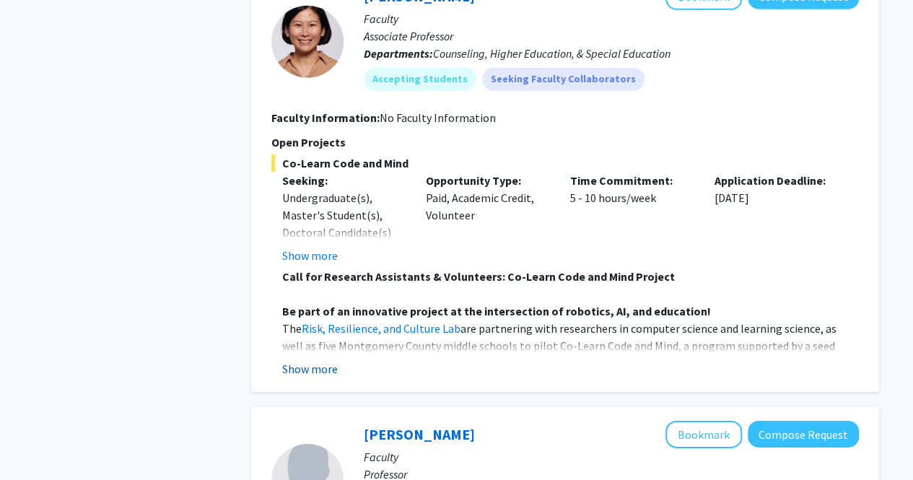
click at [322, 360] on button "Show more" at bounding box center [310, 368] width 56 height 17
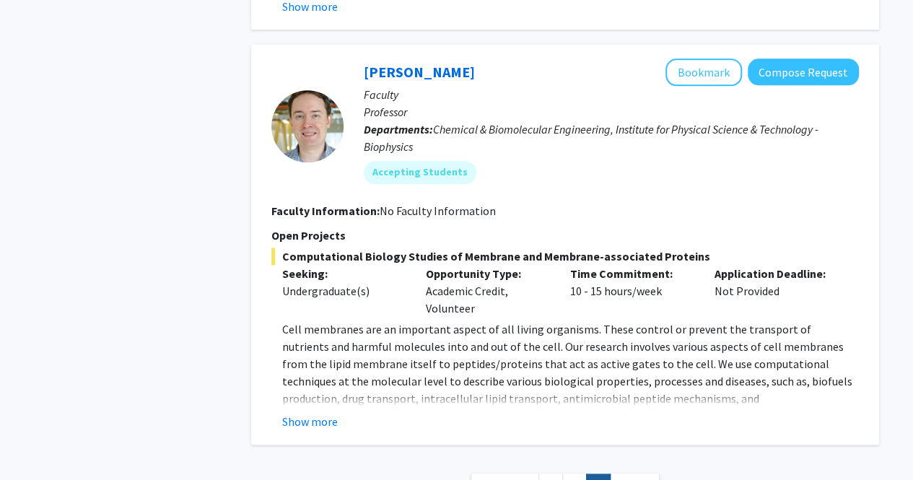
scroll to position [3535, 0]
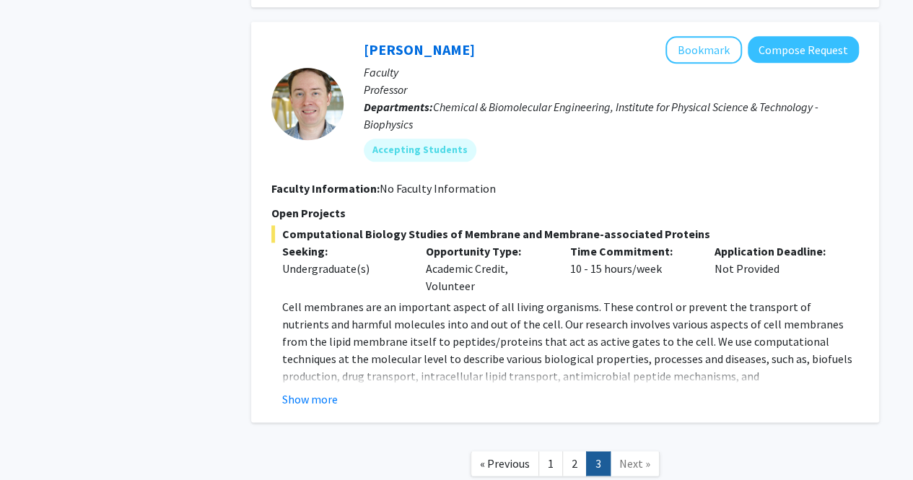
click at [644, 456] on span "Next »" at bounding box center [634, 463] width 31 height 14
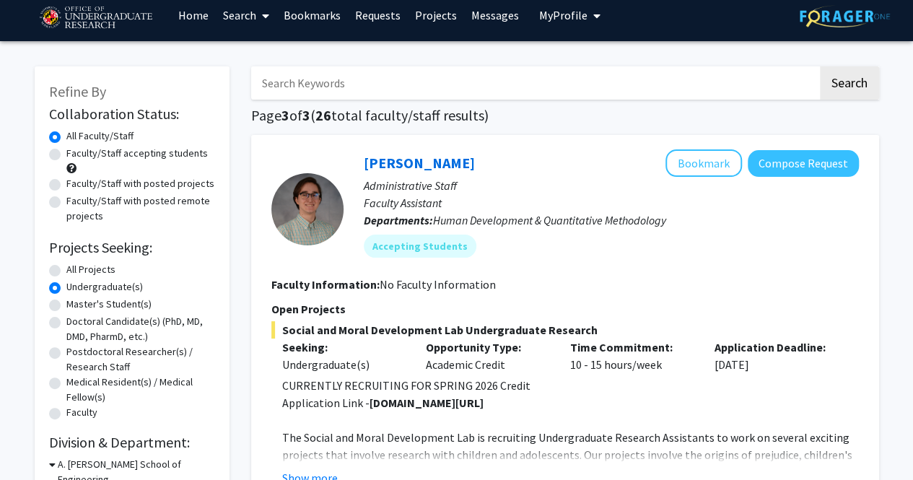
scroll to position [0, 0]
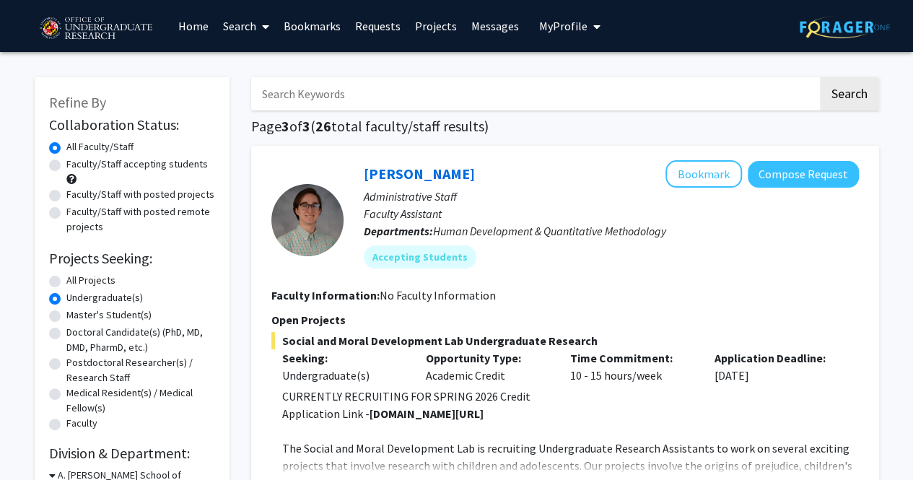
click at [427, 17] on link "Projects" at bounding box center [436, 26] width 56 height 50
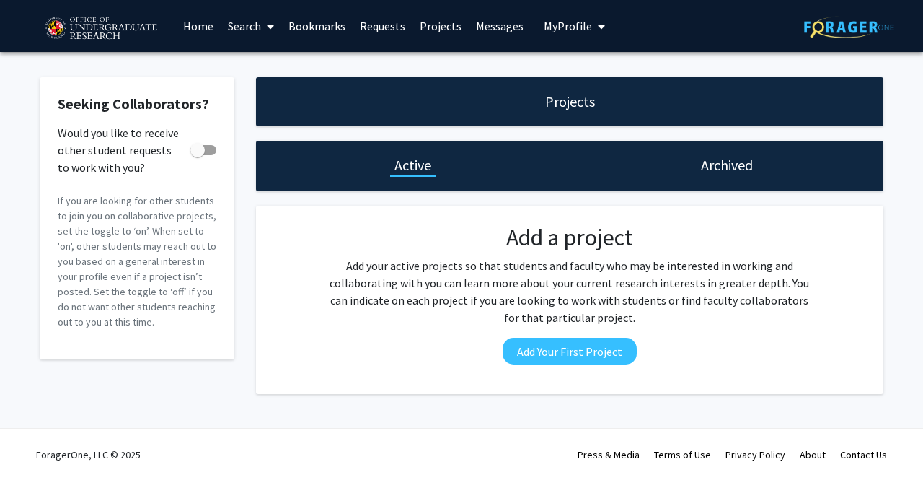
click at [496, 19] on link "Messages" at bounding box center [500, 26] width 62 height 50
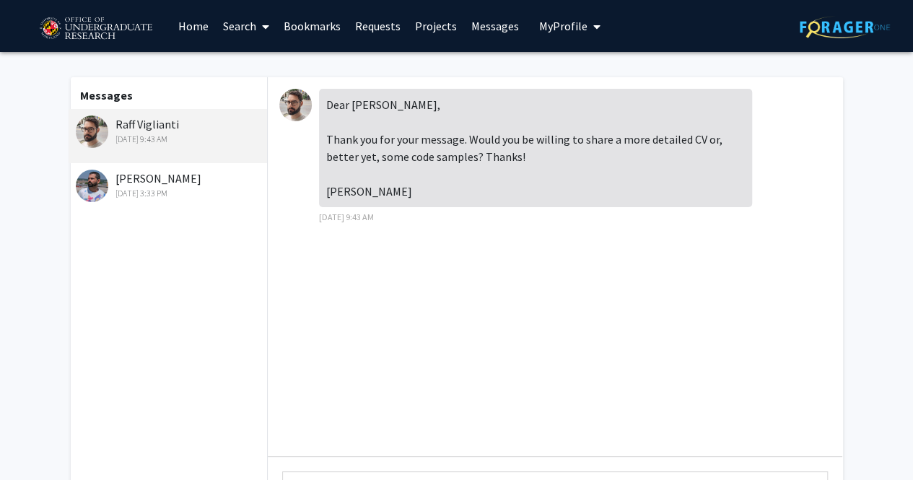
drag, startPoint x: 172, startPoint y: 182, endPoint x: 183, endPoint y: 183, distance: 10.8
click at [183, 183] on div "[PERSON_NAME] [DATE] 3:33 PM" at bounding box center [170, 185] width 188 height 30
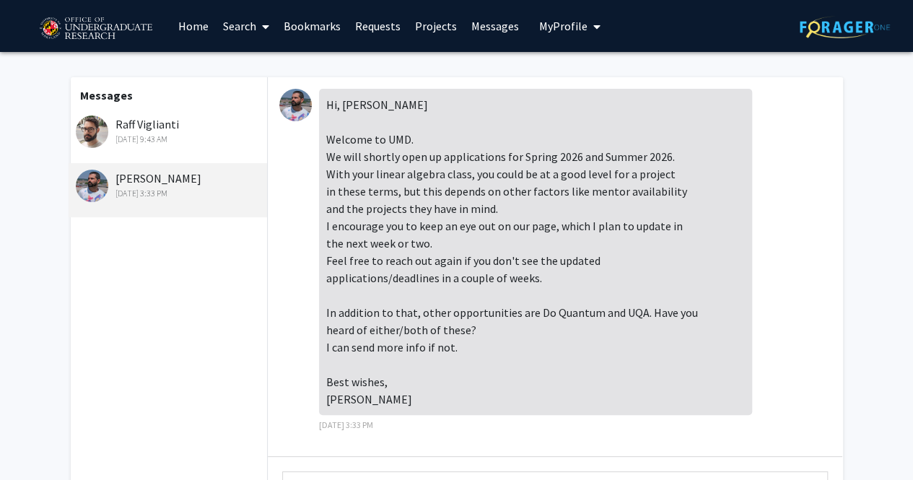
click at [201, 234] on div "Messages Raff Viglianti [DATE] 9:43 AM [PERSON_NAME] [DATE] 3:33 PM" at bounding box center [168, 329] width 199 height 505
click at [225, 164] on div "[PERSON_NAME] [DATE] 3:33 PM" at bounding box center [168, 190] width 199 height 54
click at [221, 142] on div "[DATE] 9:43 AM" at bounding box center [170, 139] width 188 height 13
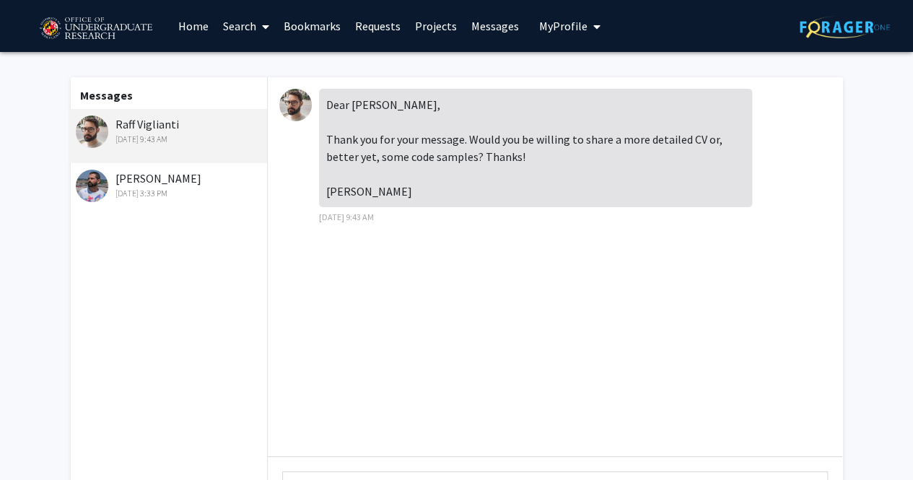
click at [505, 28] on link "Messages" at bounding box center [495, 26] width 62 height 50
click at [492, 28] on link "Messages" at bounding box center [495, 26] width 62 height 50
click at [487, 19] on link "Messages" at bounding box center [495, 26] width 62 height 50
click at [310, 24] on link "Bookmarks" at bounding box center [311, 26] width 71 height 50
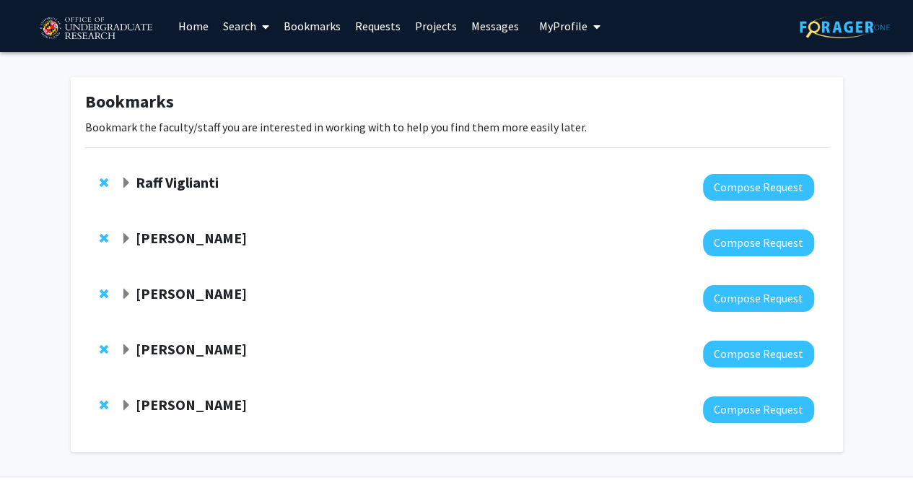
click at [181, 183] on strong "Raff Viglianti" at bounding box center [177, 182] width 83 height 18
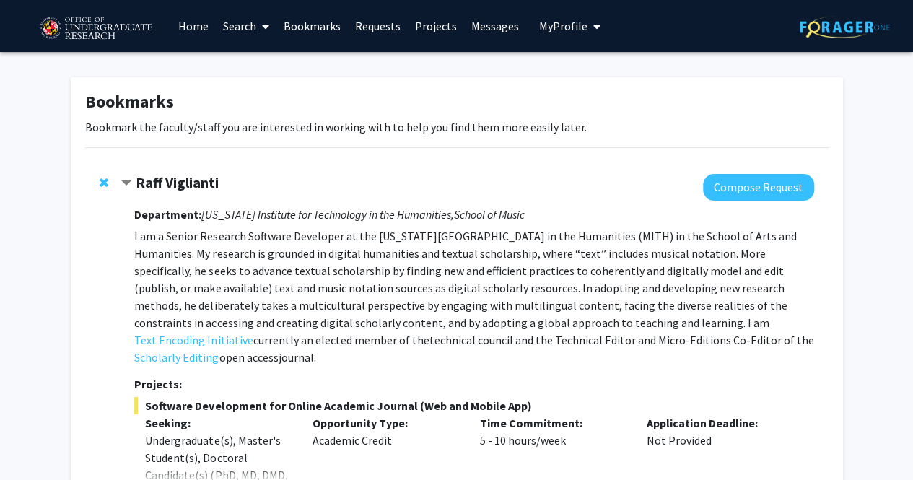
click at [146, 177] on strong "Raff Viglianti" at bounding box center [177, 182] width 83 height 18
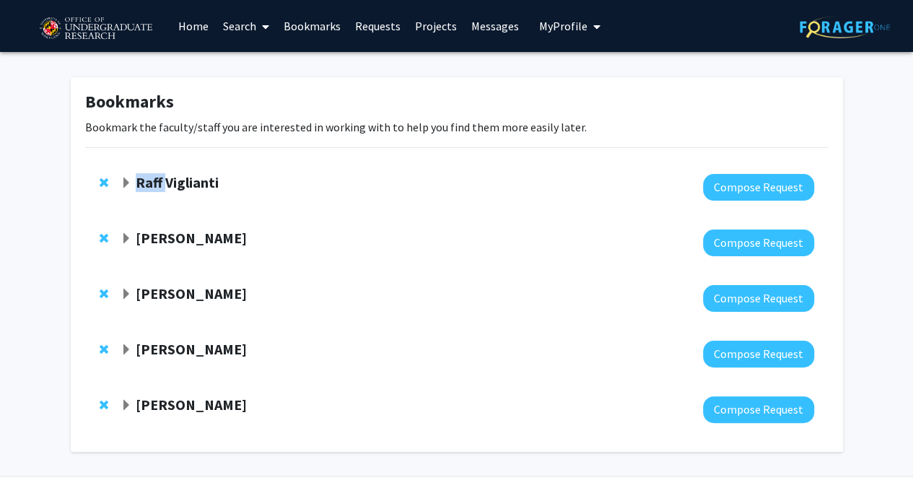
click at [146, 177] on strong "Raff Viglianti" at bounding box center [177, 182] width 83 height 18
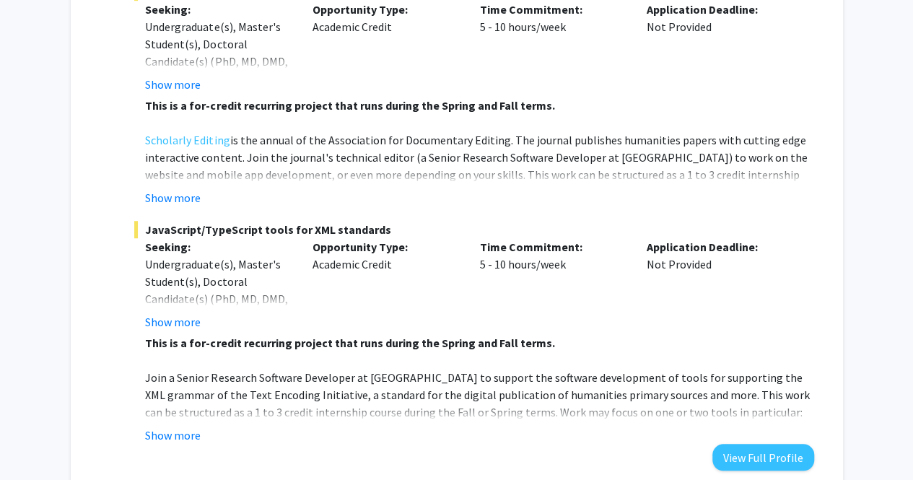
scroll to position [433, 0]
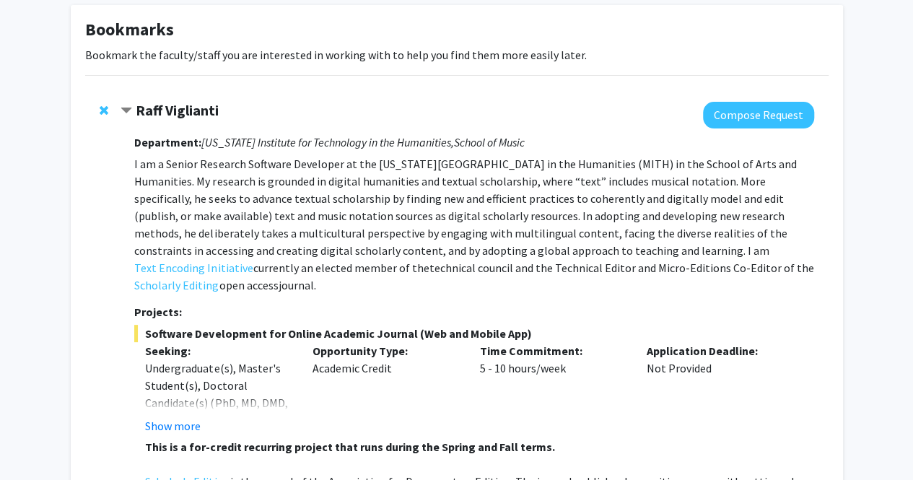
click at [173, 107] on strong "Raff Viglianti" at bounding box center [177, 110] width 83 height 18
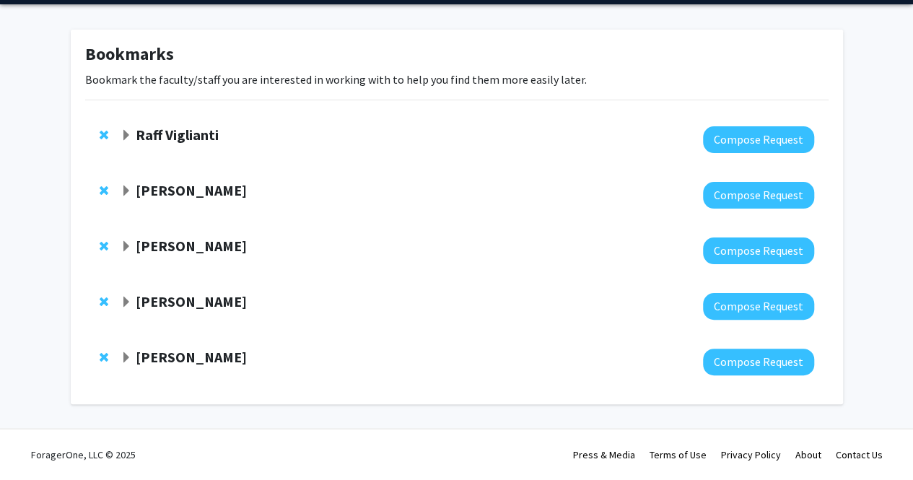
scroll to position [47, 0]
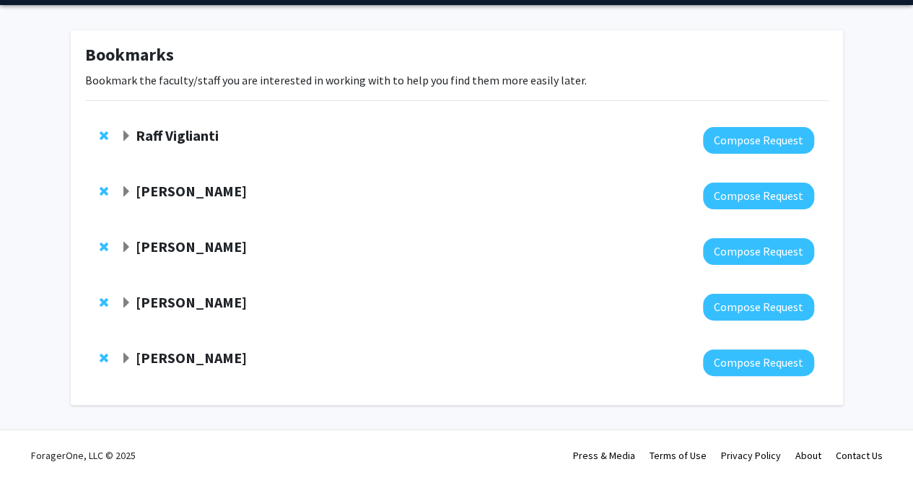
click at [154, 315] on div at bounding box center [466, 307] width 693 height 27
click at [156, 304] on strong "[PERSON_NAME]" at bounding box center [191, 302] width 111 height 18
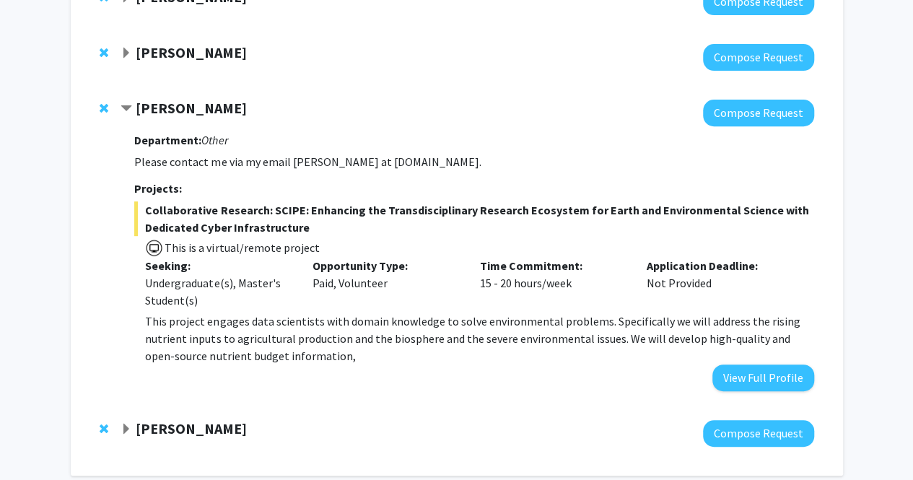
scroll to position [312, 0]
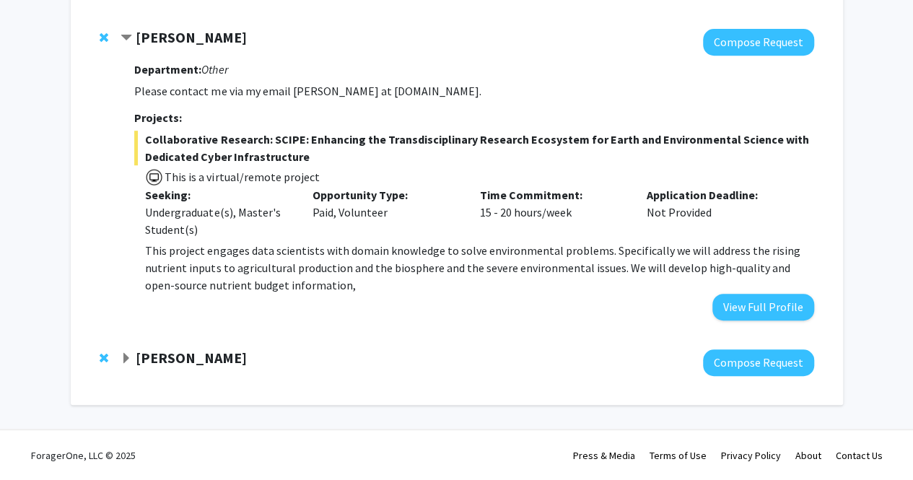
click at [193, 357] on strong "[PERSON_NAME]" at bounding box center [191, 357] width 111 height 18
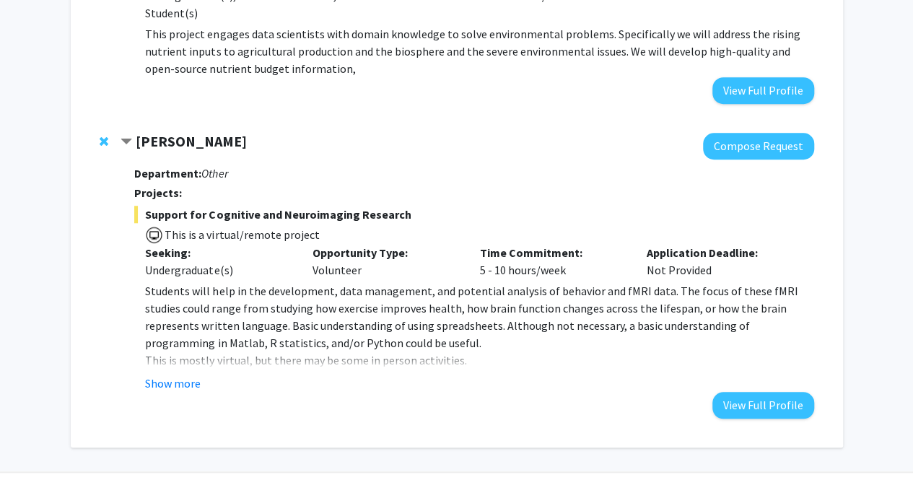
scroll to position [167, 0]
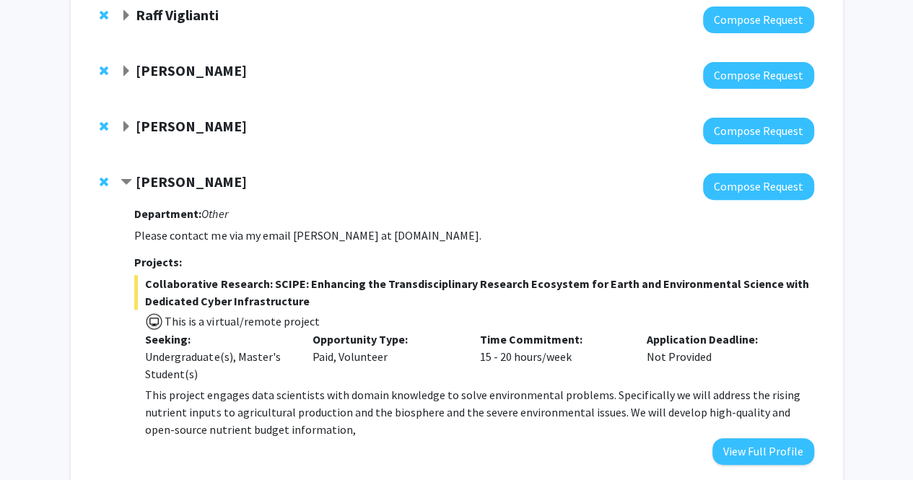
click at [201, 120] on strong "[PERSON_NAME]" at bounding box center [191, 126] width 111 height 18
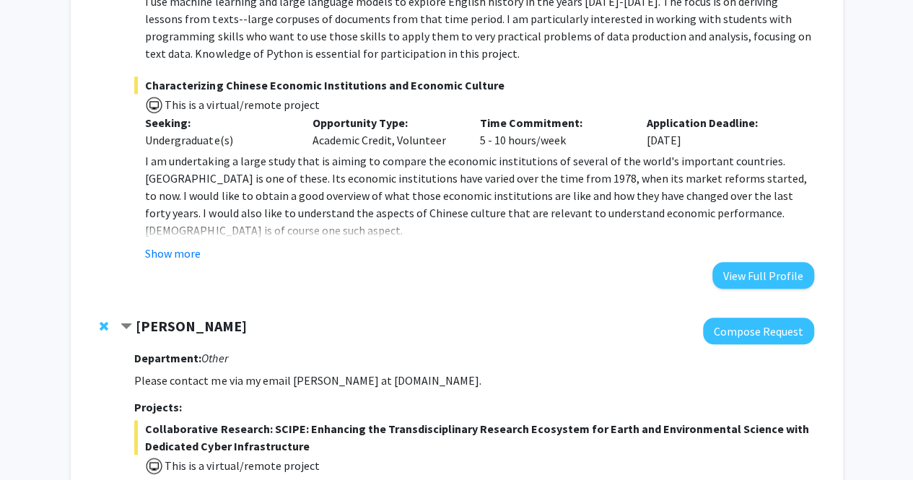
scroll to position [312, 0]
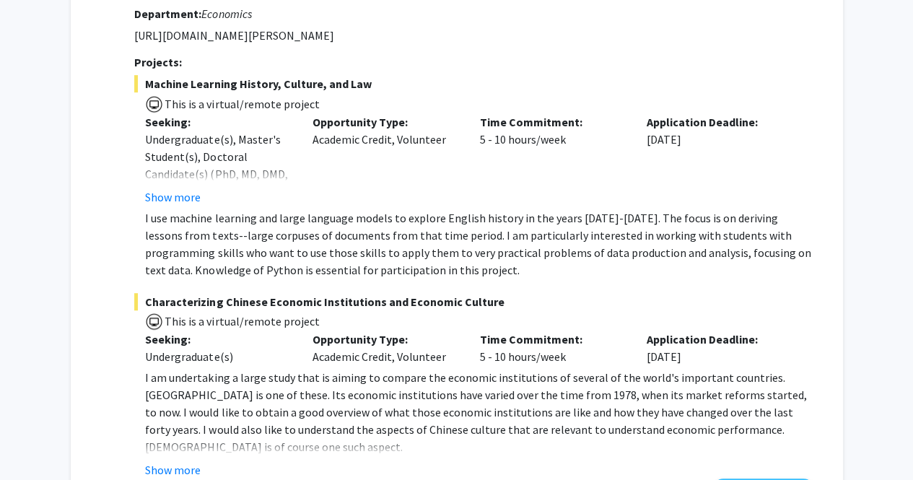
click at [226, 114] on p "Seeking:" at bounding box center [218, 121] width 146 height 17
click at [240, 86] on span "Machine Learning History, Culture, and Law" at bounding box center [473, 83] width 679 height 17
click at [278, 102] on span "This is a virtual/remote project" at bounding box center [241, 104] width 156 height 14
click at [166, 187] on fg-read-more "Undergraduate(s), Master's Student(s), Doctoral Candidate(s) (PhD, MD, DMD, Pha…" at bounding box center [218, 168] width 146 height 75
click at [169, 191] on button "Show more" at bounding box center [173, 196] width 56 height 17
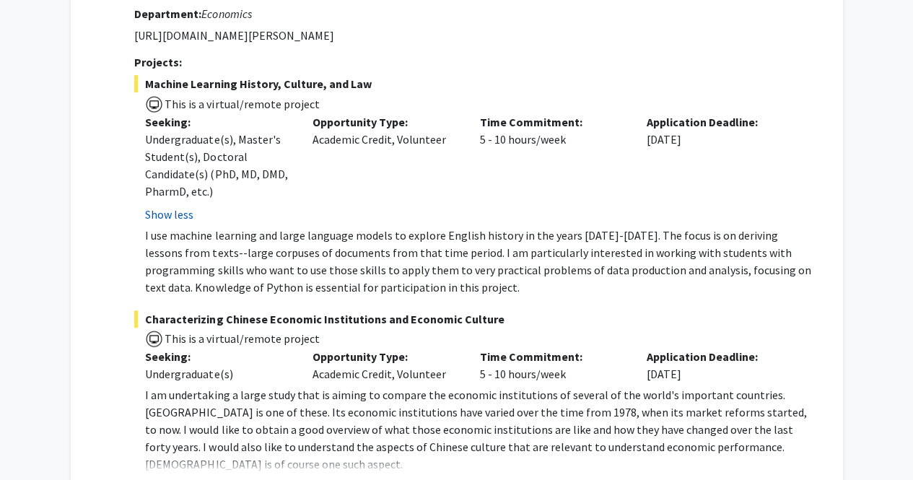
click at [172, 214] on button "Show less" at bounding box center [169, 214] width 48 height 17
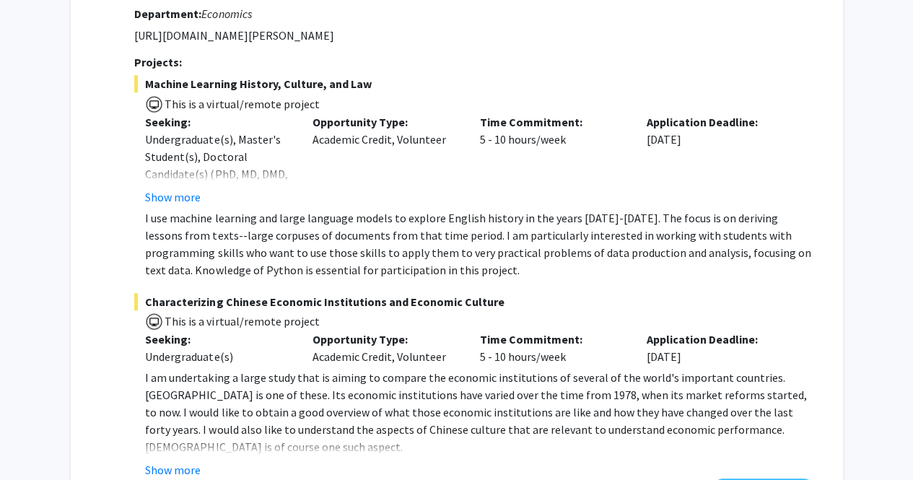
click at [317, 253] on p "I use machine learning and large language models to explore English history in …" at bounding box center [479, 243] width 668 height 69
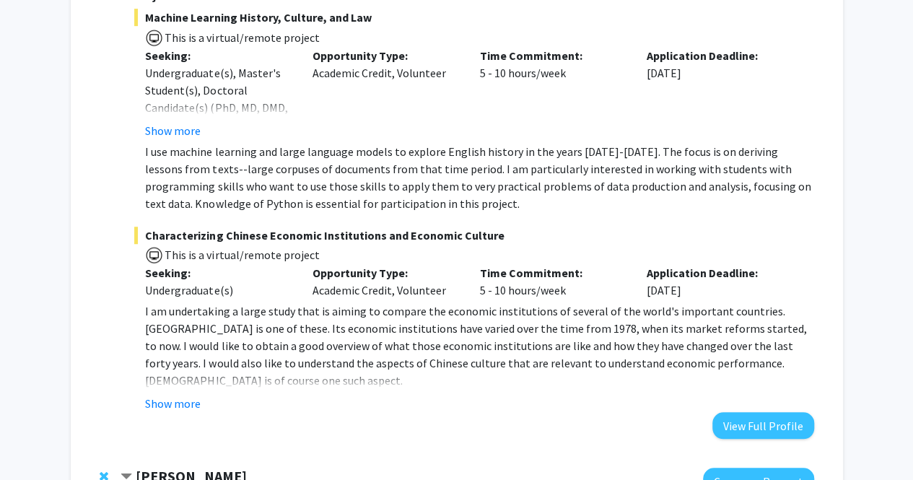
scroll to position [456, 0]
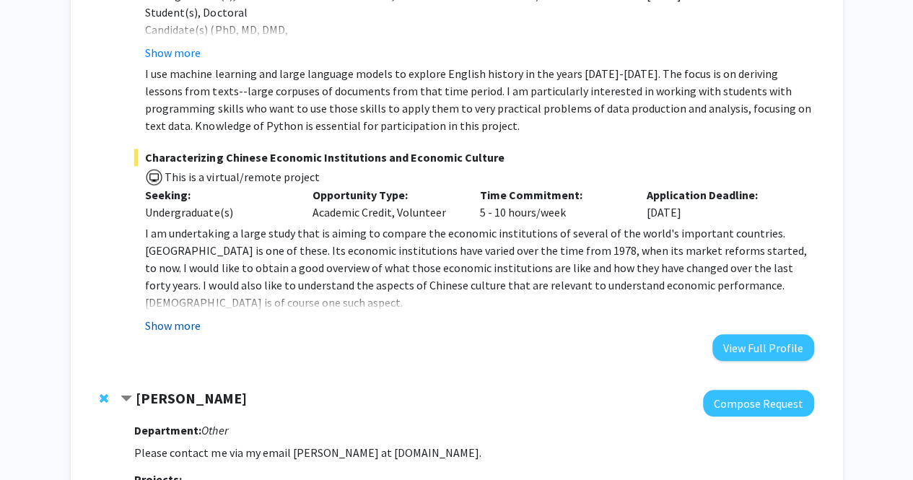
click at [195, 317] on button "Show more" at bounding box center [173, 325] width 56 height 17
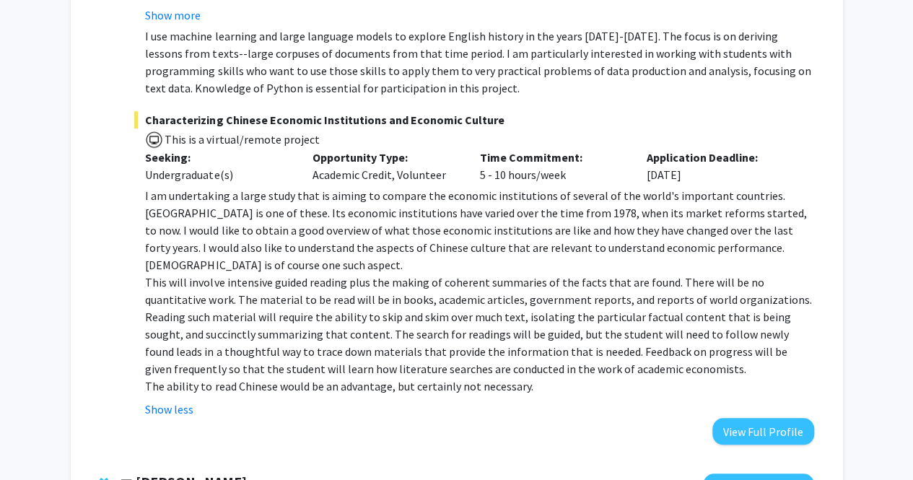
scroll to position [600, 0]
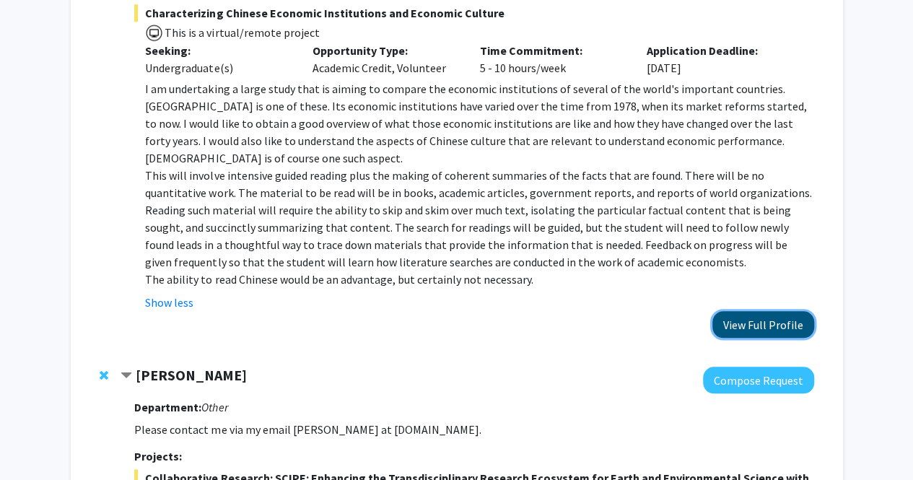
click at [732, 328] on button "View Full Profile" at bounding box center [763, 324] width 102 height 27
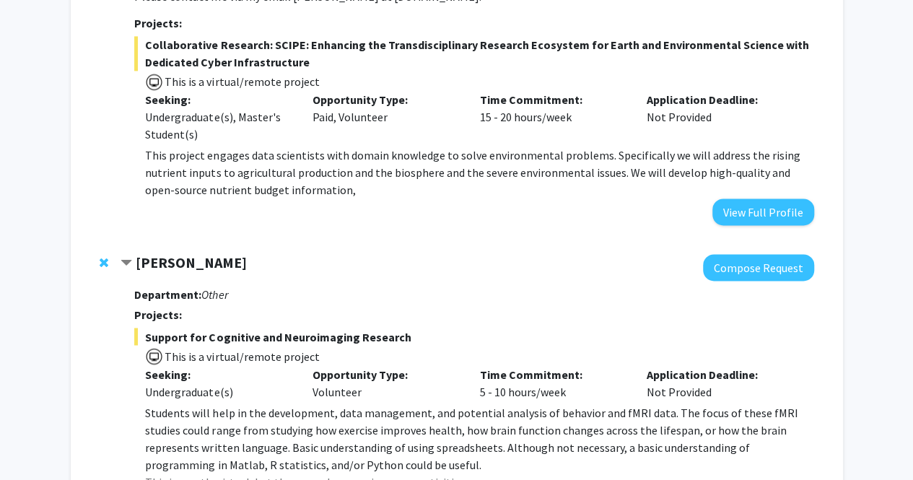
scroll to position [1197, 0]
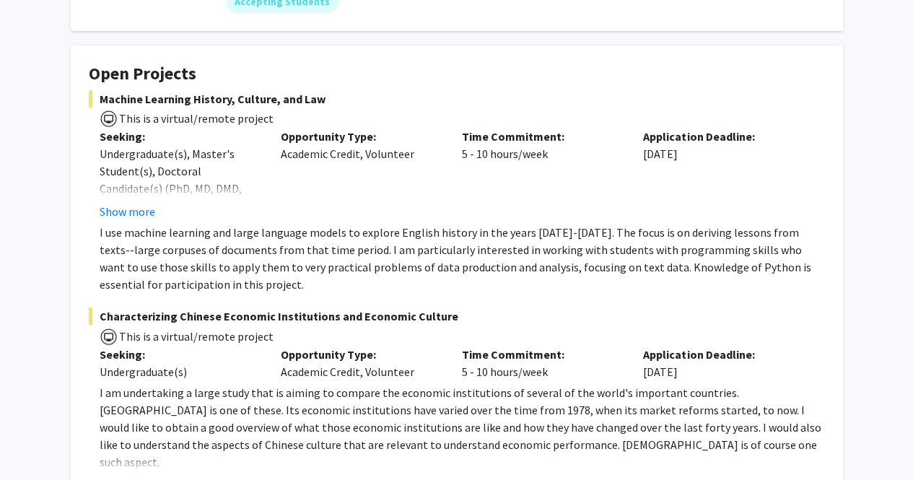
scroll to position [289, 0]
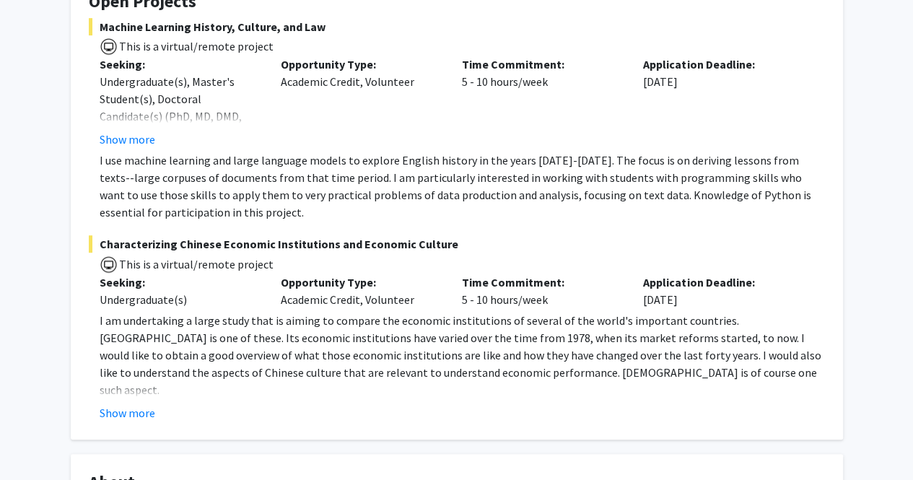
click at [167, 25] on span "Machine Learning History, Culture, and Law" at bounding box center [457, 26] width 736 height 17
drag, startPoint x: 260, startPoint y: 38, endPoint x: 152, endPoint y: 40, distance: 107.5
click at [234, 38] on span "This is a virtual/remote project" at bounding box center [457, 45] width 736 height 21
click at [131, 47] on span "This is a virtual/remote project" at bounding box center [196, 46] width 156 height 14
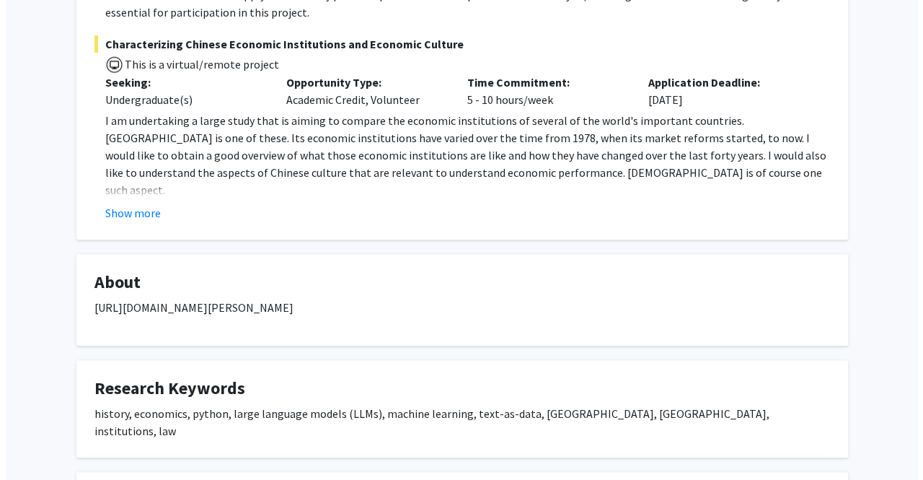
scroll to position [649, 0]
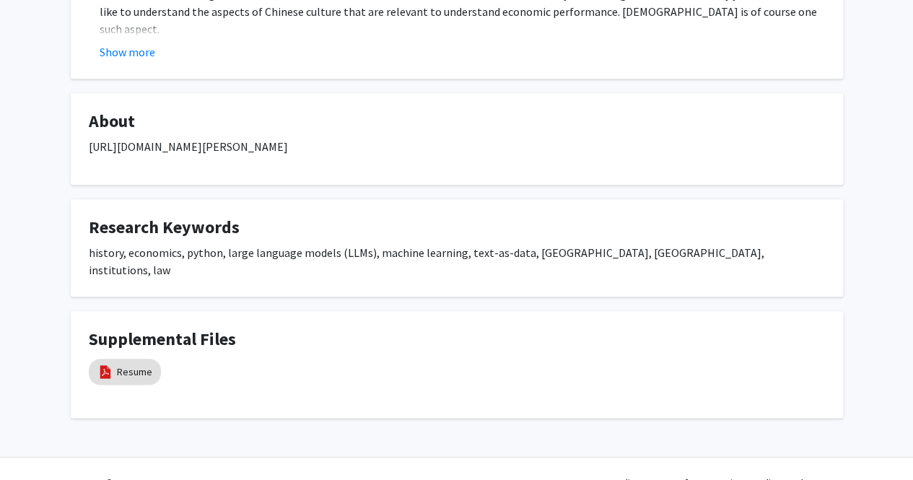
drag, startPoint x: 316, startPoint y: 145, endPoint x: 74, endPoint y: 138, distance: 241.8
click at [74, 138] on fg-card "About http://www.econweb.umd.edu/~murrell/" at bounding box center [457, 139] width 772 height 92
copy p "[URL][DOMAIN_NAME][PERSON_NAME]"
click at [339, 203] on fg-card "Research Keywords history, economics, python, large language models (LLMs), mac…" at bounding box center [457, 247] width 772 height 97
drag, startPoint x: 108, startPoint y: 371, endPoint x: 136, endPoint y: 347, distance: 36.9
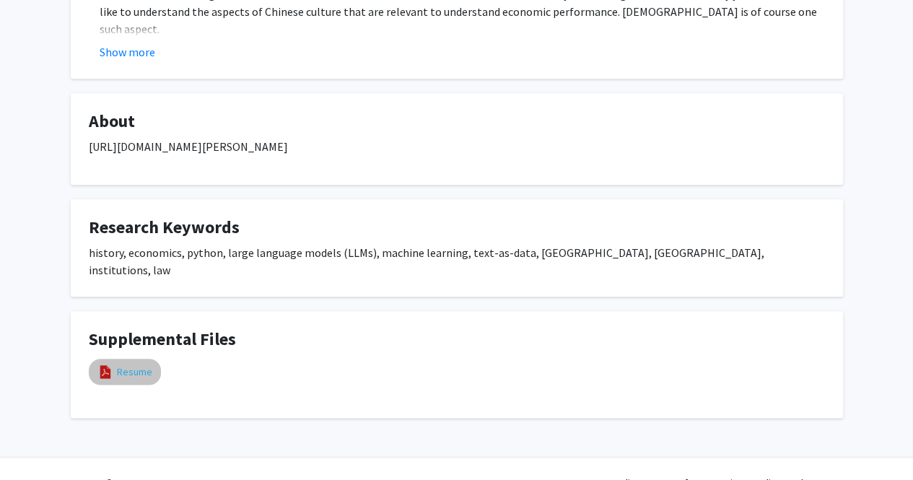
click at [111, 368] on label "Resume" at bounding box center [125, 371] width 72 height 33
click at [136, 364] on link "Resume" at bounding box center [134, 371] width 35 height 15
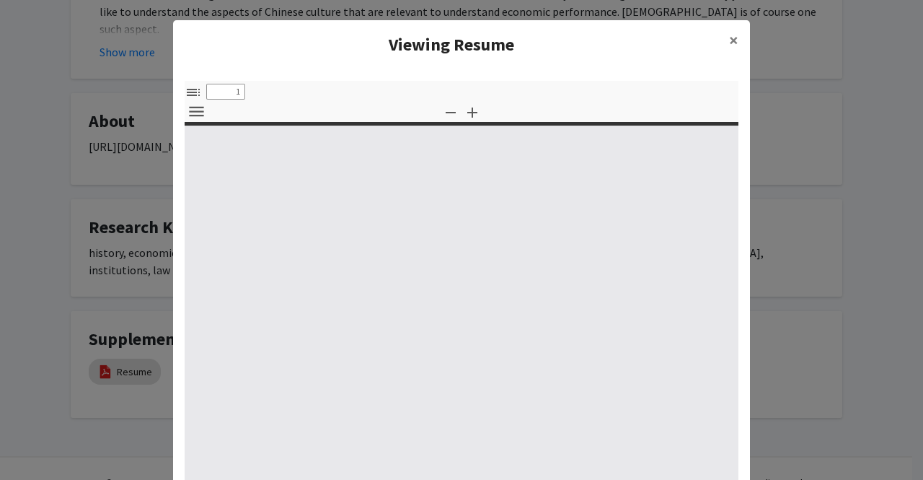
select select "custom"
type input "0"
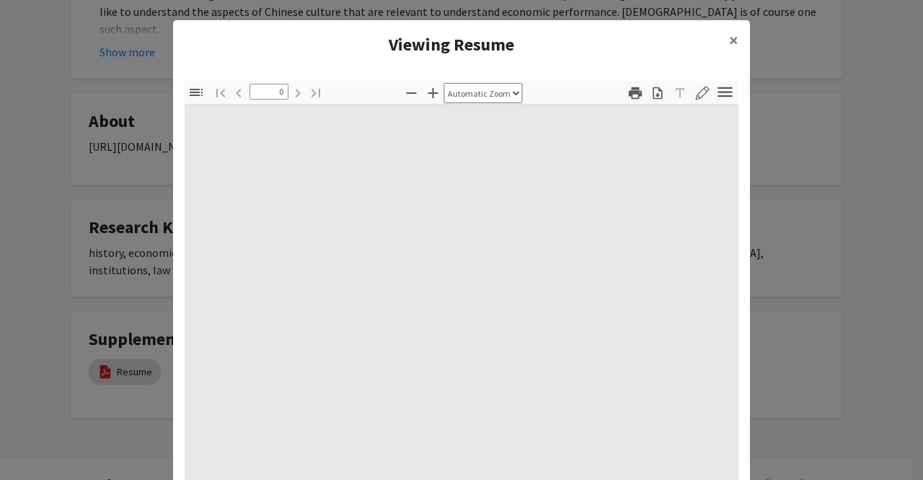
select select "custom"
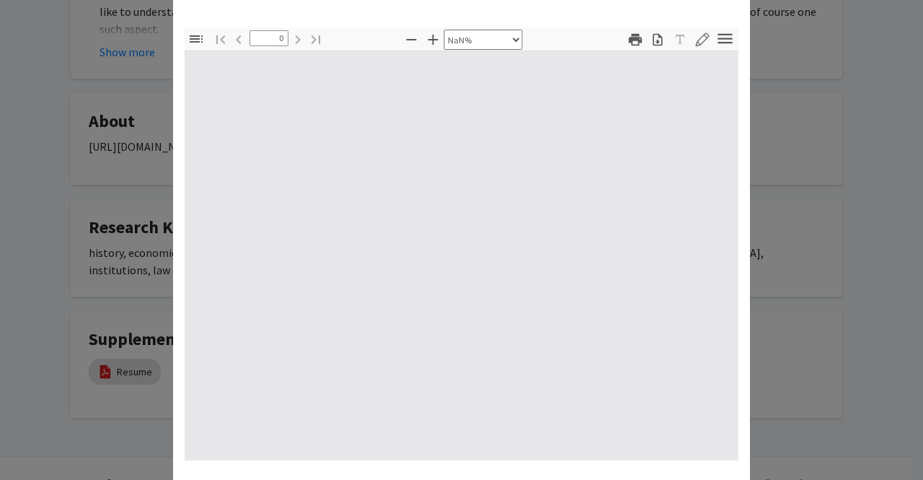
scroll to position [94, 0]
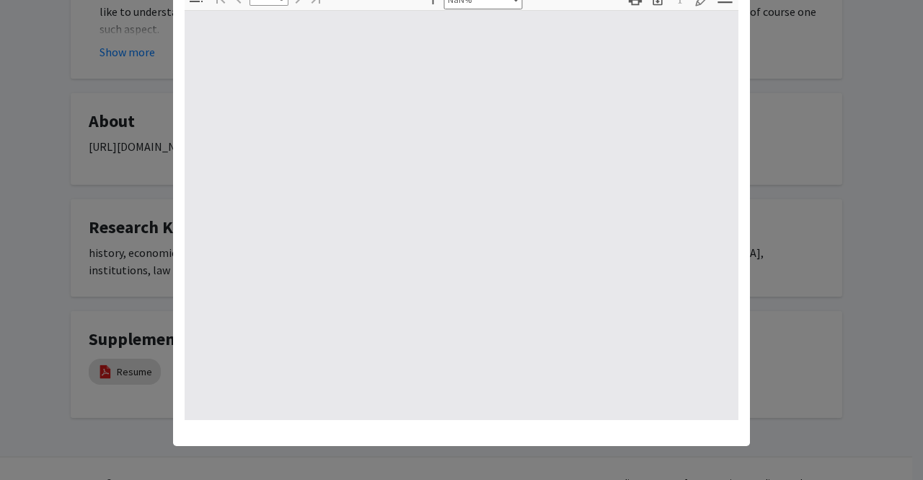
type input "1"
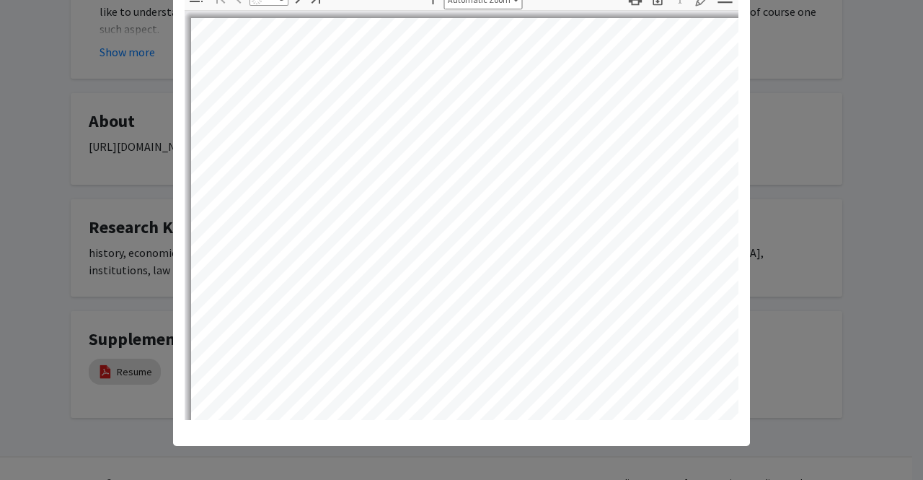
scroll to position [0, 0]
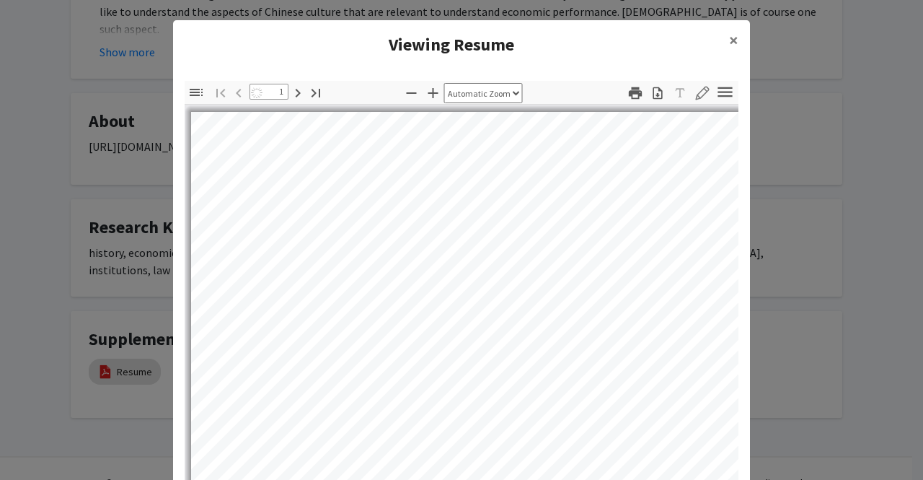
select select "auto"
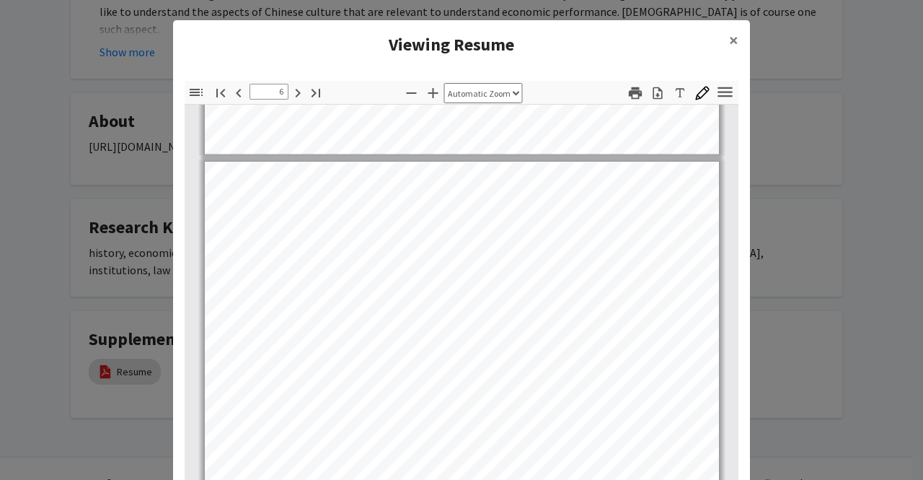
scroll to position [3535, 0]
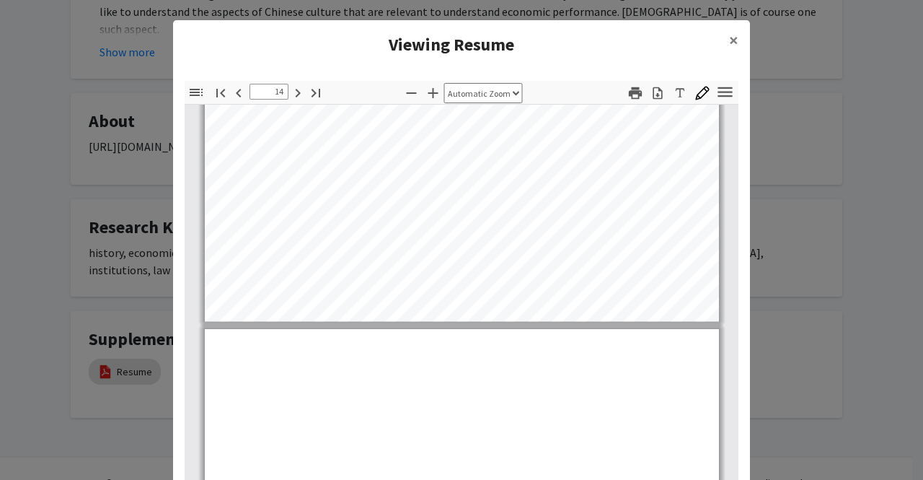
type input "15"
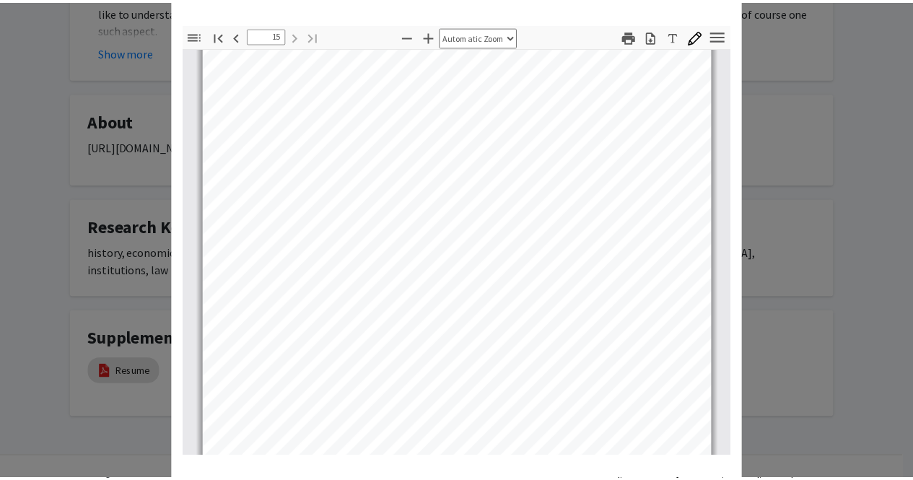
scroll to position [94, 0]
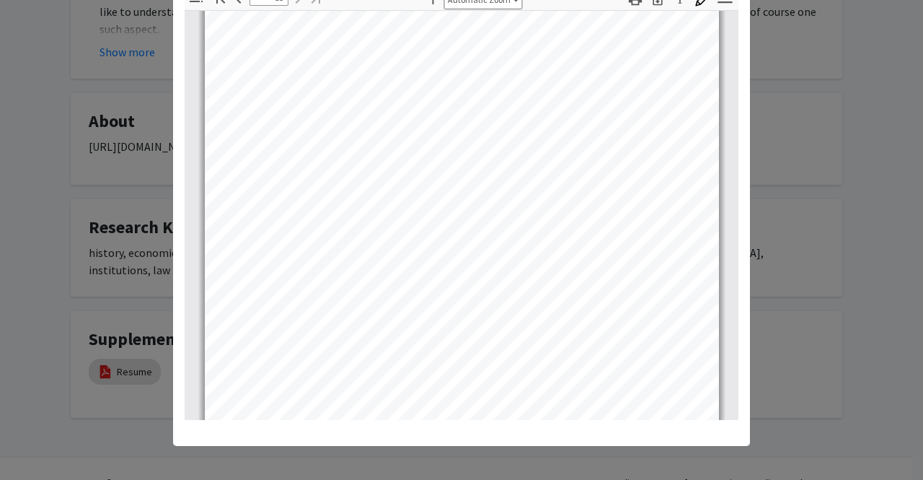
drag, startPoint x: 778, startPoint y: 97, endPoint x: 797, endPoint y: 96, distance: 19.5
click at [776, 100] on modal-container "Viewing Resume × Thumbnails Document Outline Attachments Layers Current Outline…" at bounding box center [461, 240] width 923 height 480
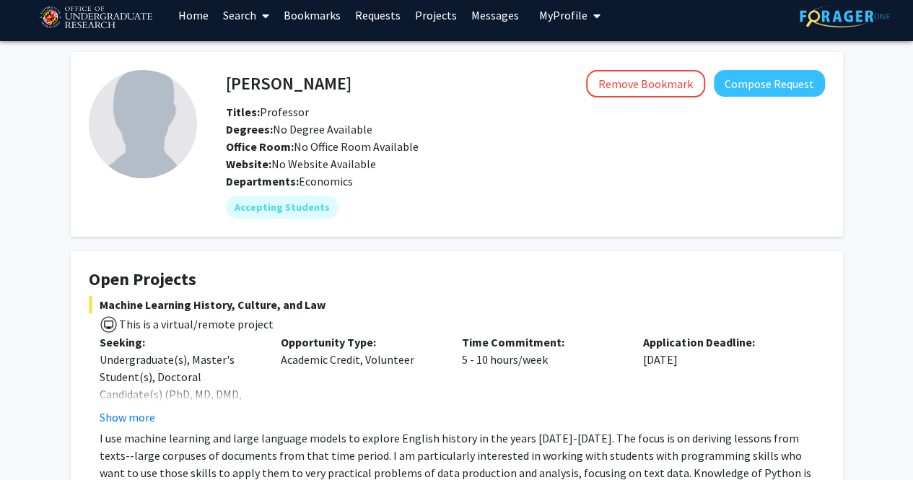
scroll to position [0, 0]
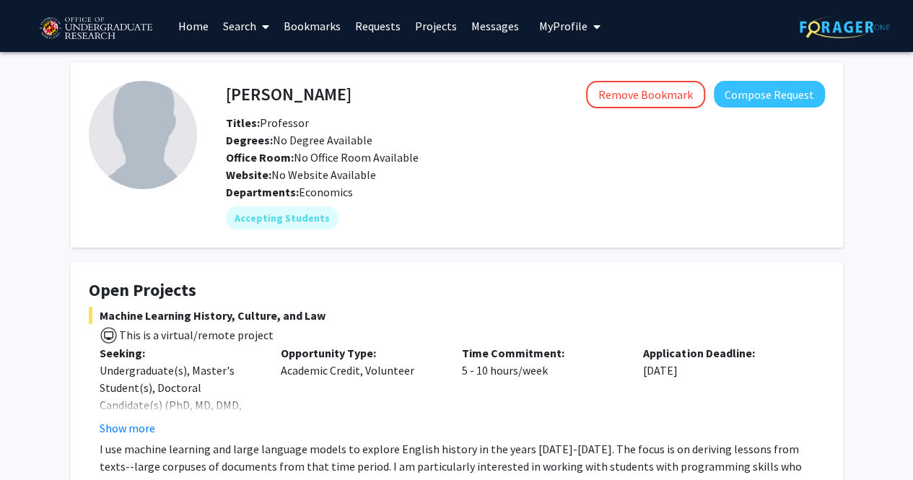
drag, startPoint x: 382, startPoint y: 185, endPoint x: 277, endPoint y: 178, distance: 104.8
click at [277, 178] on div "Peter Murrell Remove Bookmark Compose Request Titles: Professor Degrees: No Deg…" at bounding box center [511, 155] width 628 height 149
click at [327, 171] on span "Website: No Website Available" at bounding box center [301, 174] width 150 height 14
click at [402, 173] on div "Website: No Website Available" at bounding box center [525, 174] width 620 height 17
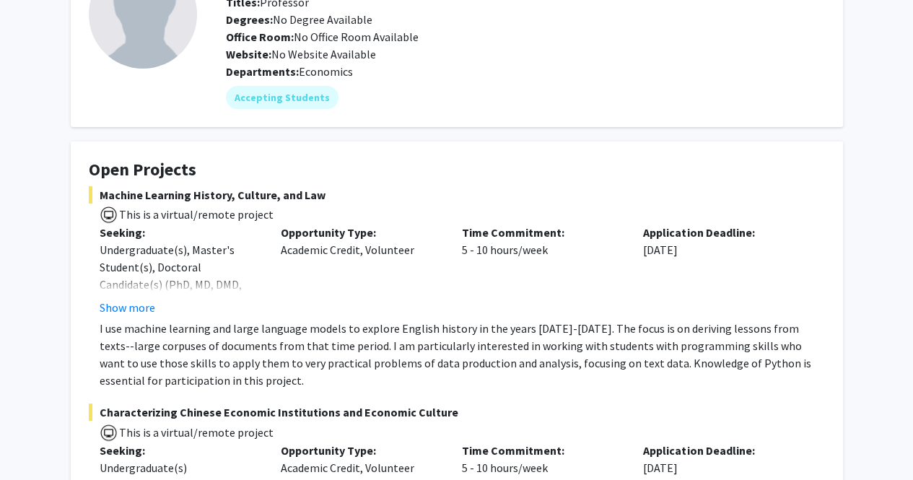
scroll to position [289, 0]
